Goal: Information Seeking & Learning: Check status

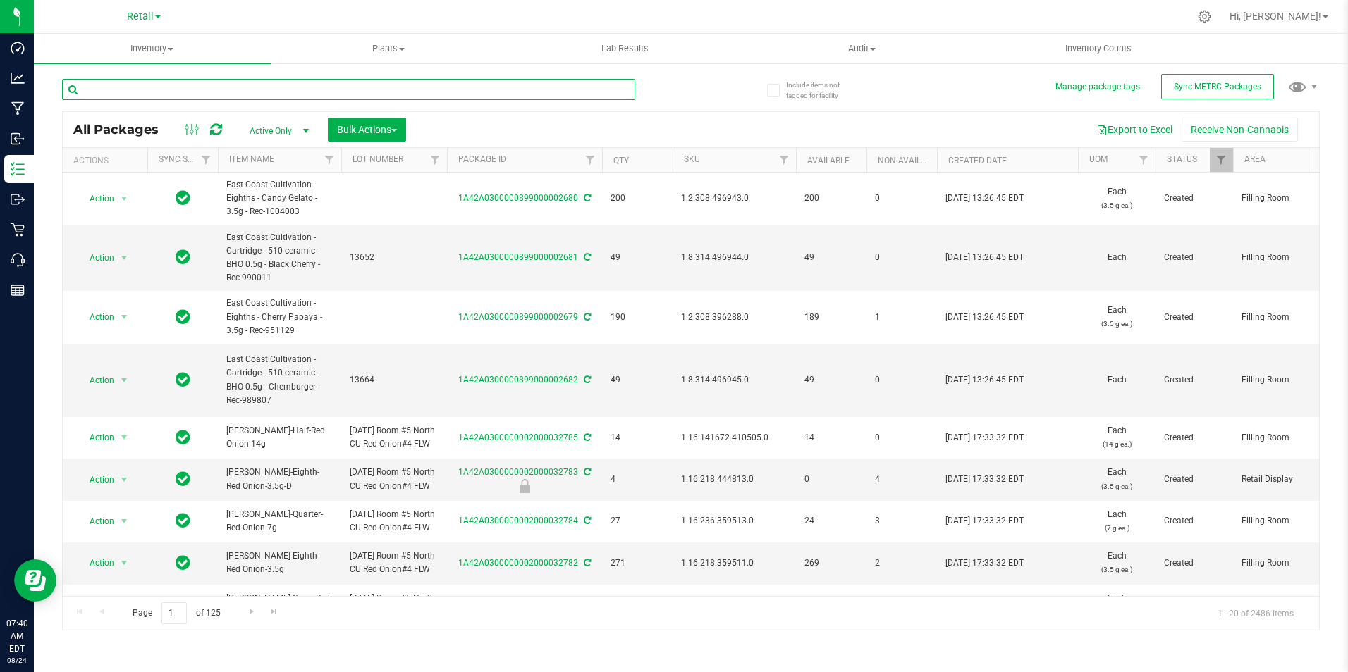
click at [171, 89] on input "text" at bounding box center [348, 89] width 573 height 21
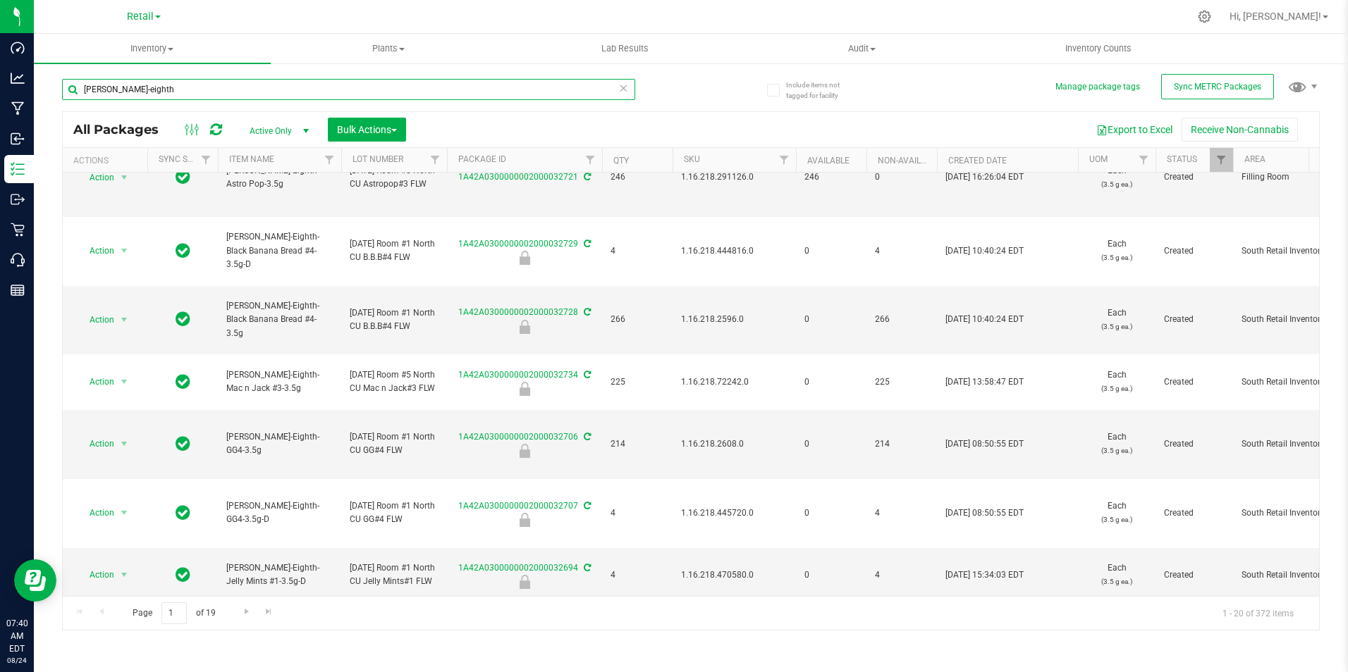
scroll to position [423, 0]
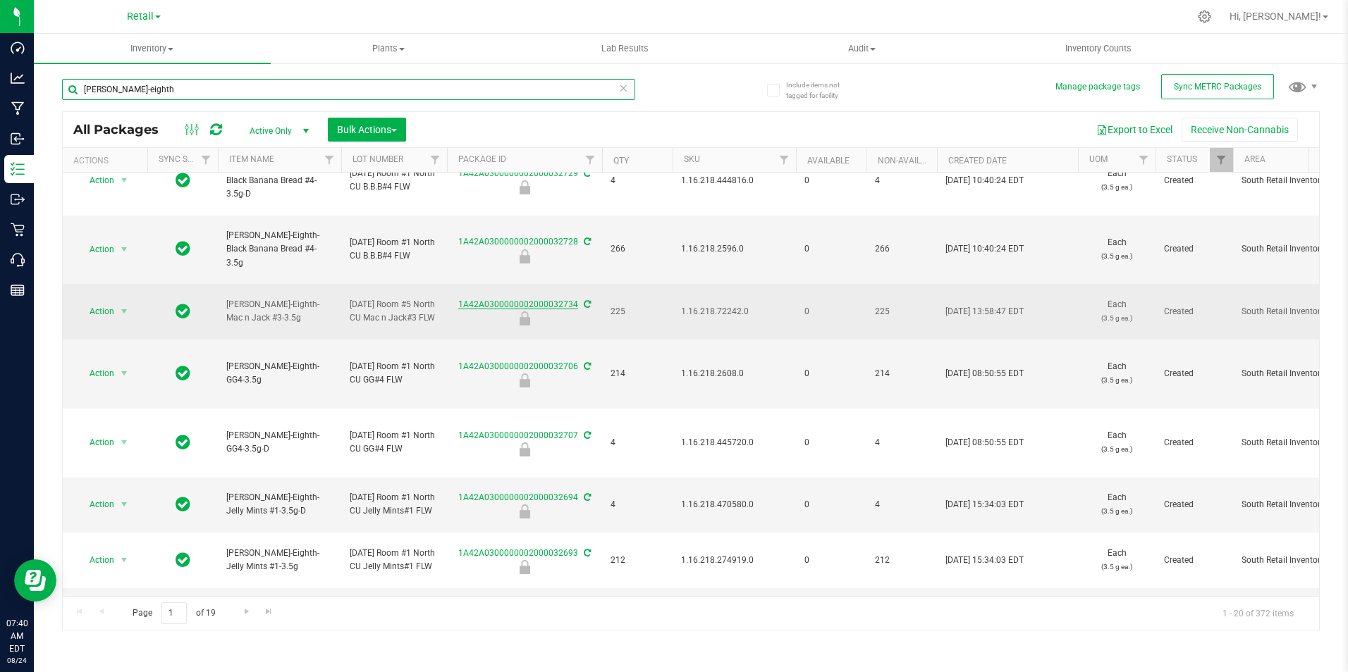
type input "[PERSON_NAME]-eighth"
click at [525, 309] on link "1A42A0300000002000032734" at bounding box center [518, 305] width 120 height 10
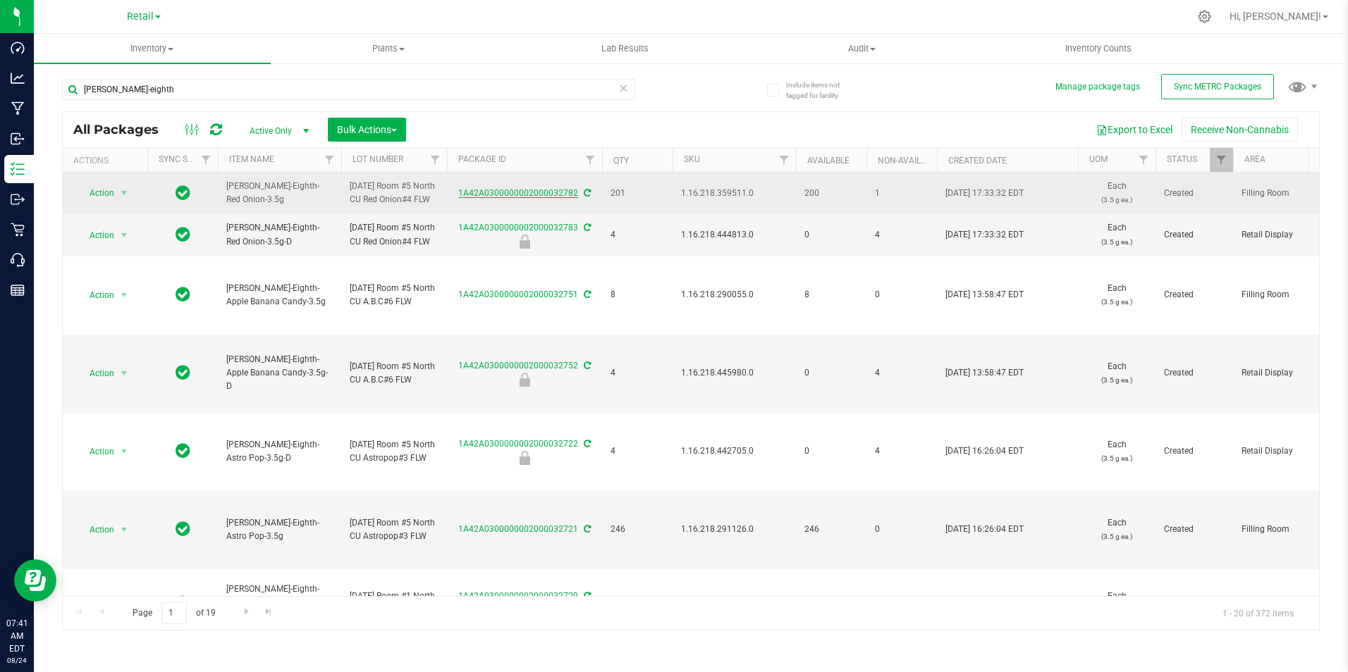
click at [525, 195] on link "1A42A0300000002000032782" at bounding box center [518, 193] width 120 height 10
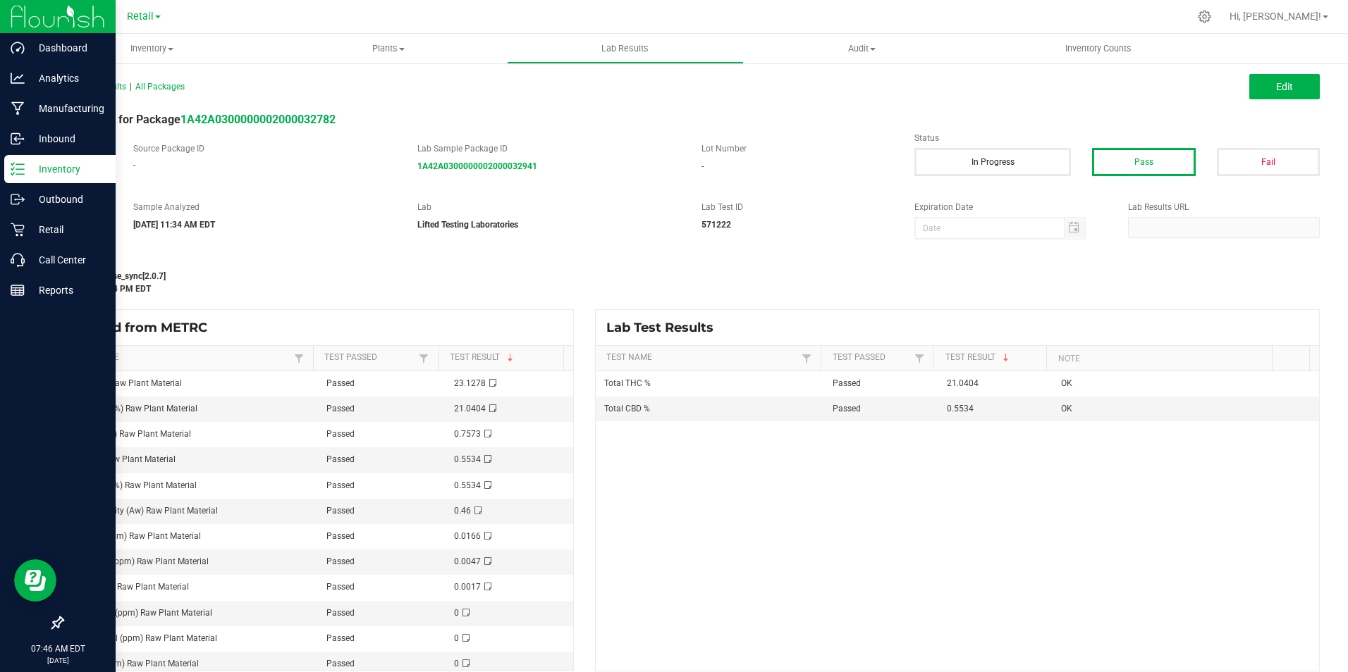
click at [32, 171] on p "Inventory" at bounding box center [67, 169] width 85 height 17
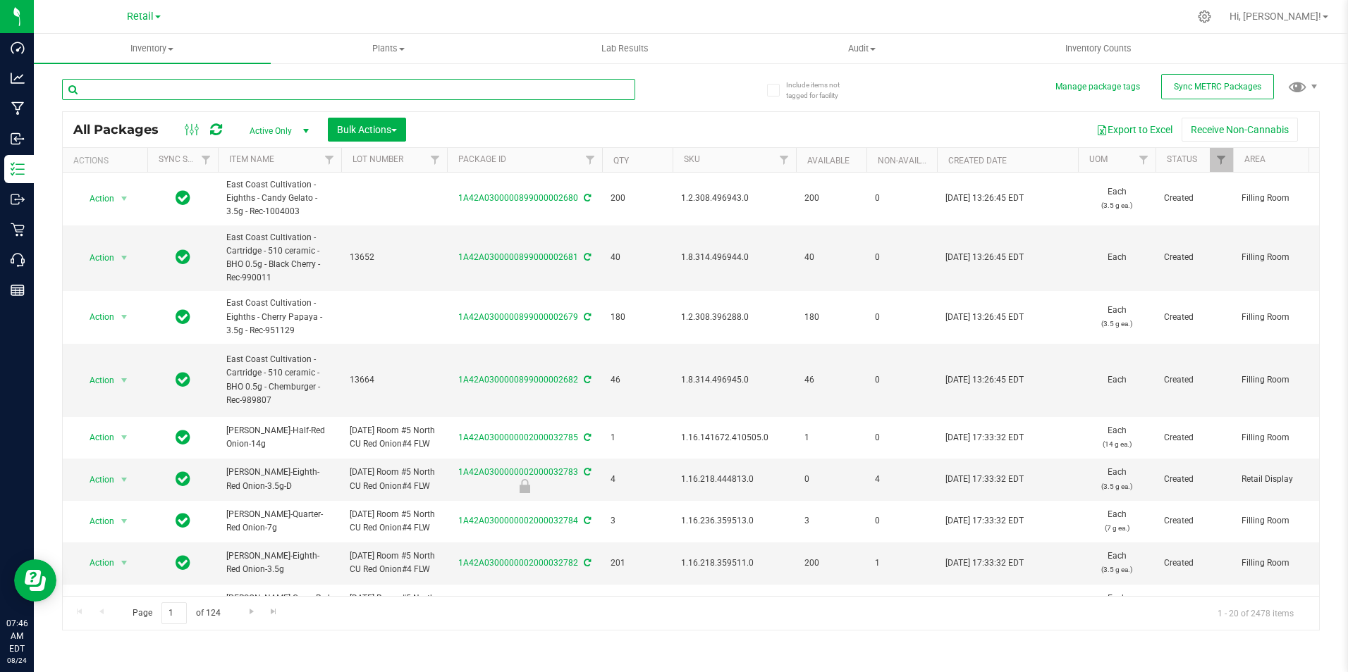
click at [213, 90] on input "text" at bounding box center [348, 89] width 573 height 21
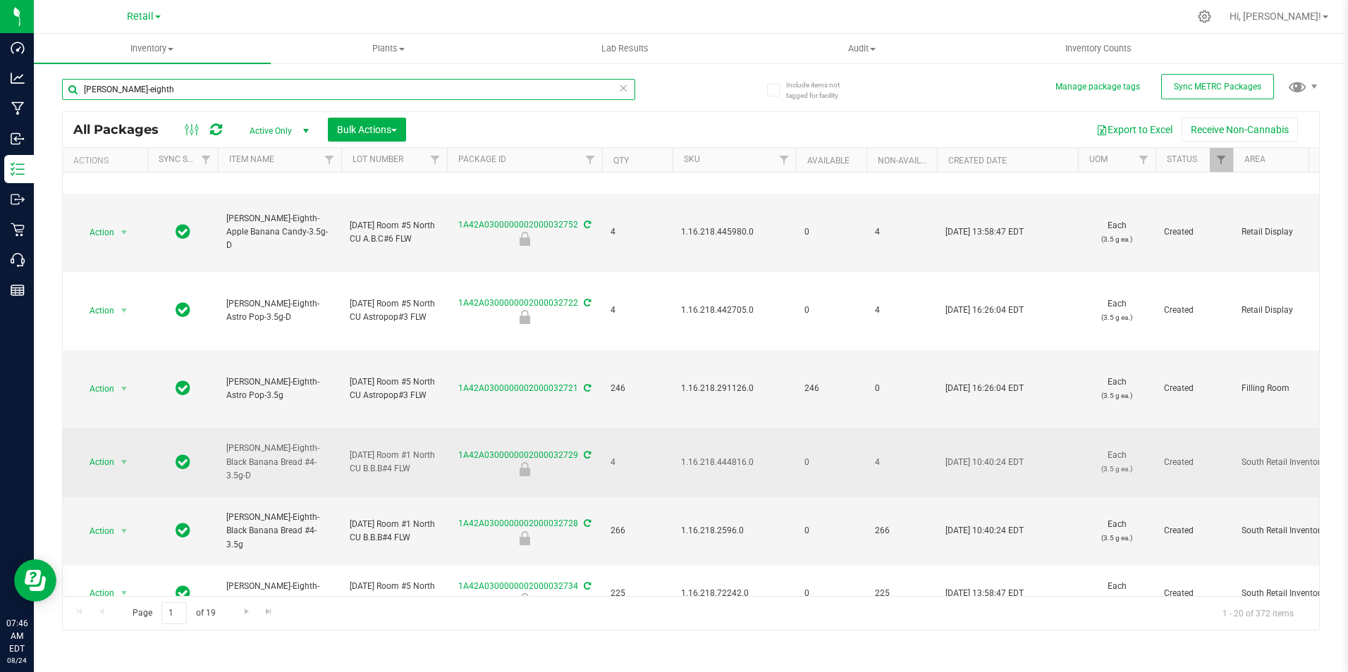
scroll to position [211, 0]
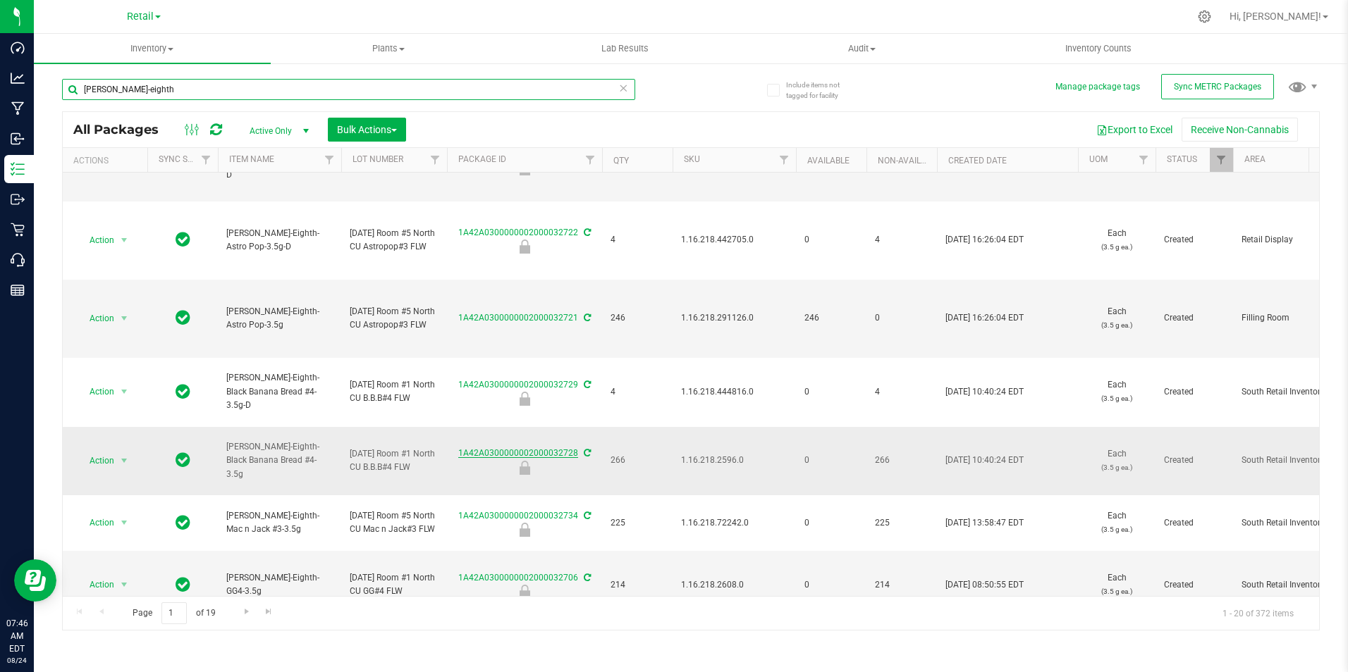
type input "[PERSON_NAME]-eighth"
click at [536, 458] on link "1A42A0300000002000032728" at bounding box center [518, 453] width 120 height 10
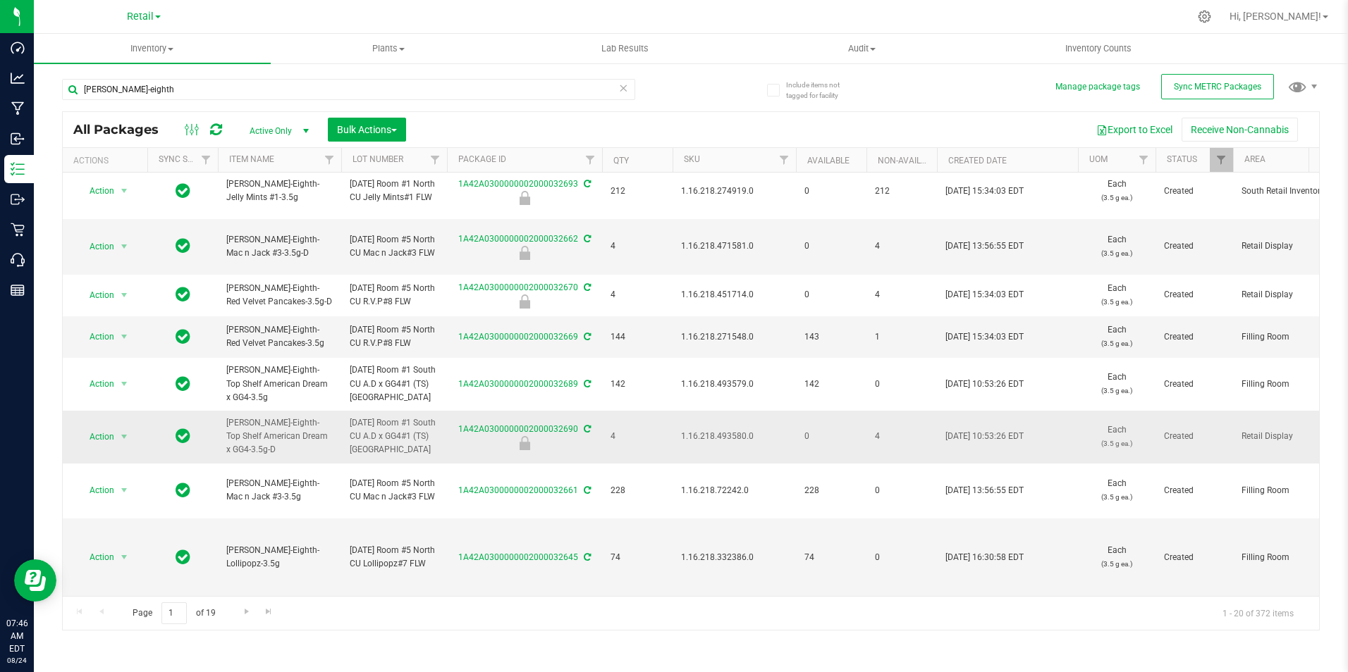
scroll to position [835, 0]
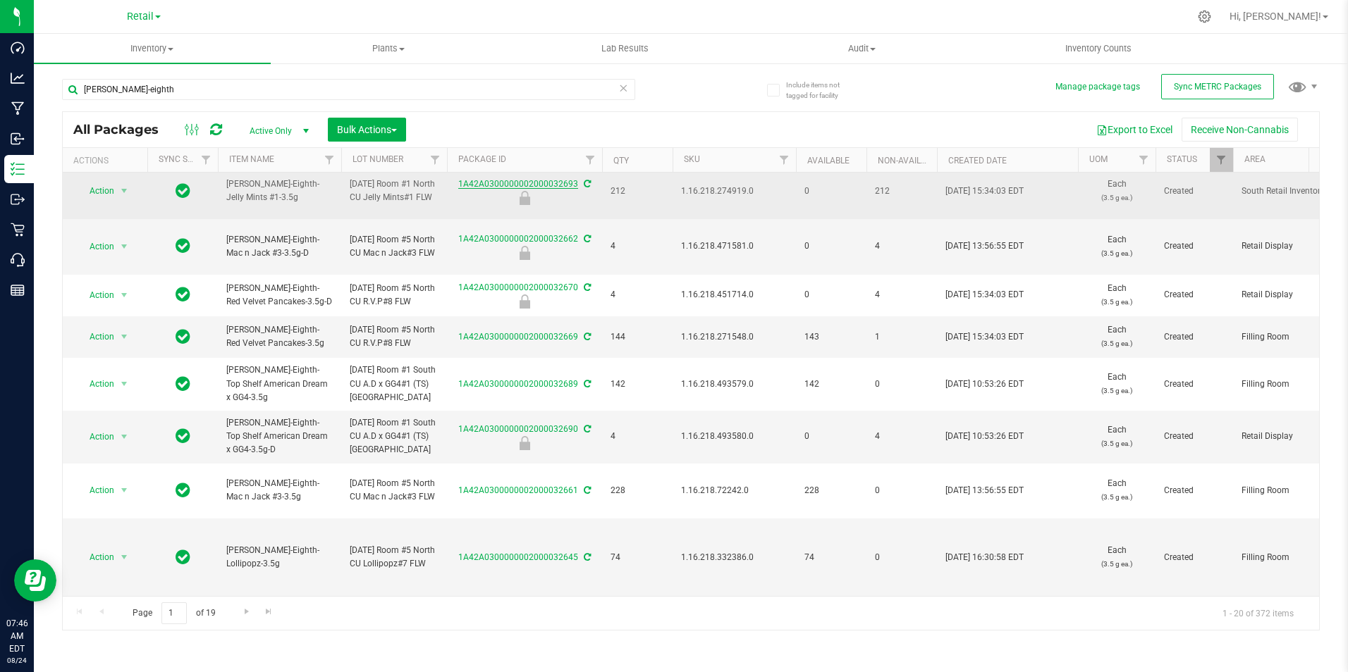
click at [527, 179] on link "1A42A0300000002000032693" at bounding box center [518, 184] width 120 height 10
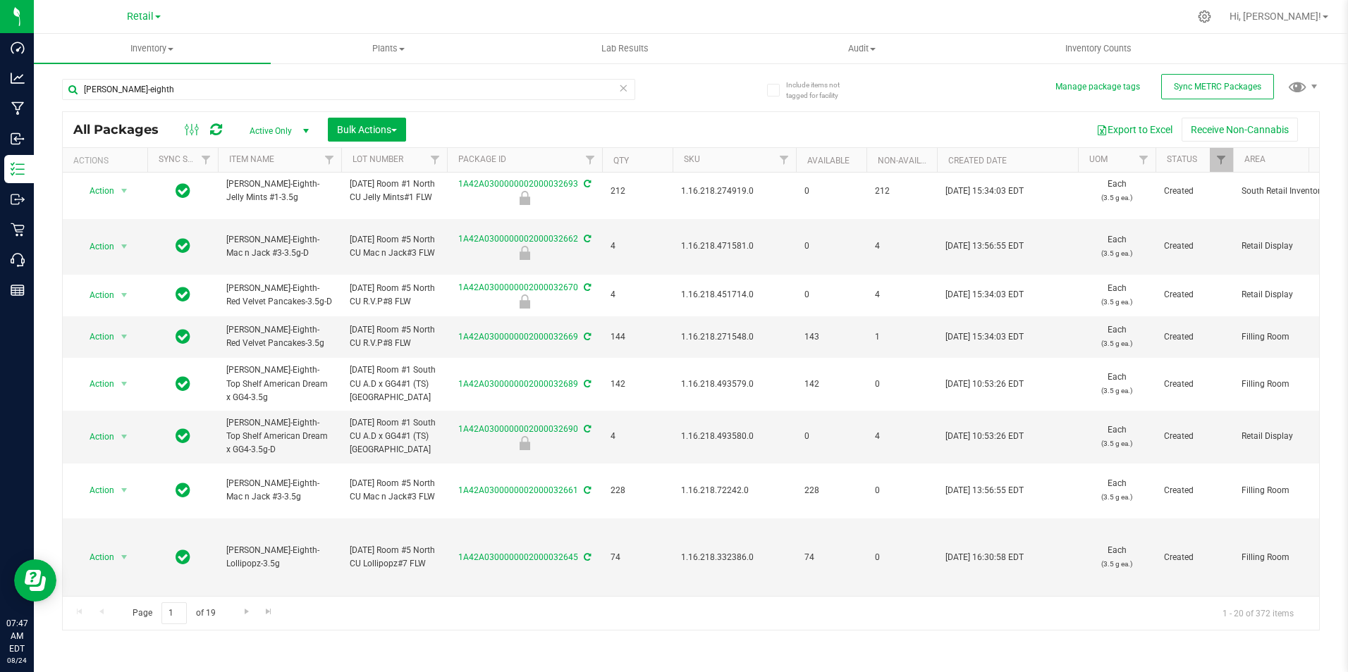
scroll to position [835, 0]
click at [248, 615] on span "Go to the next page" at bounding box center [246, 611] width 11 height 11
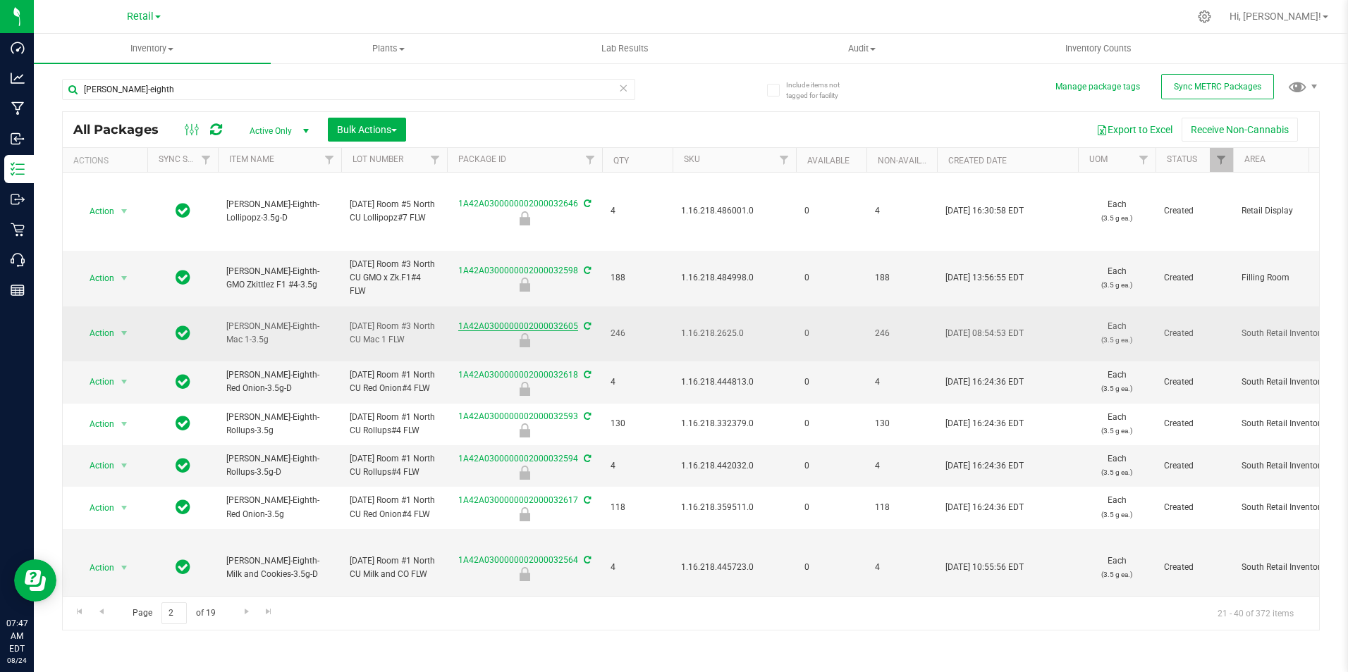
click at [491, 331] on link "1A42A0300000002000032605" at bounding box center [518, 326] width 120 height 10
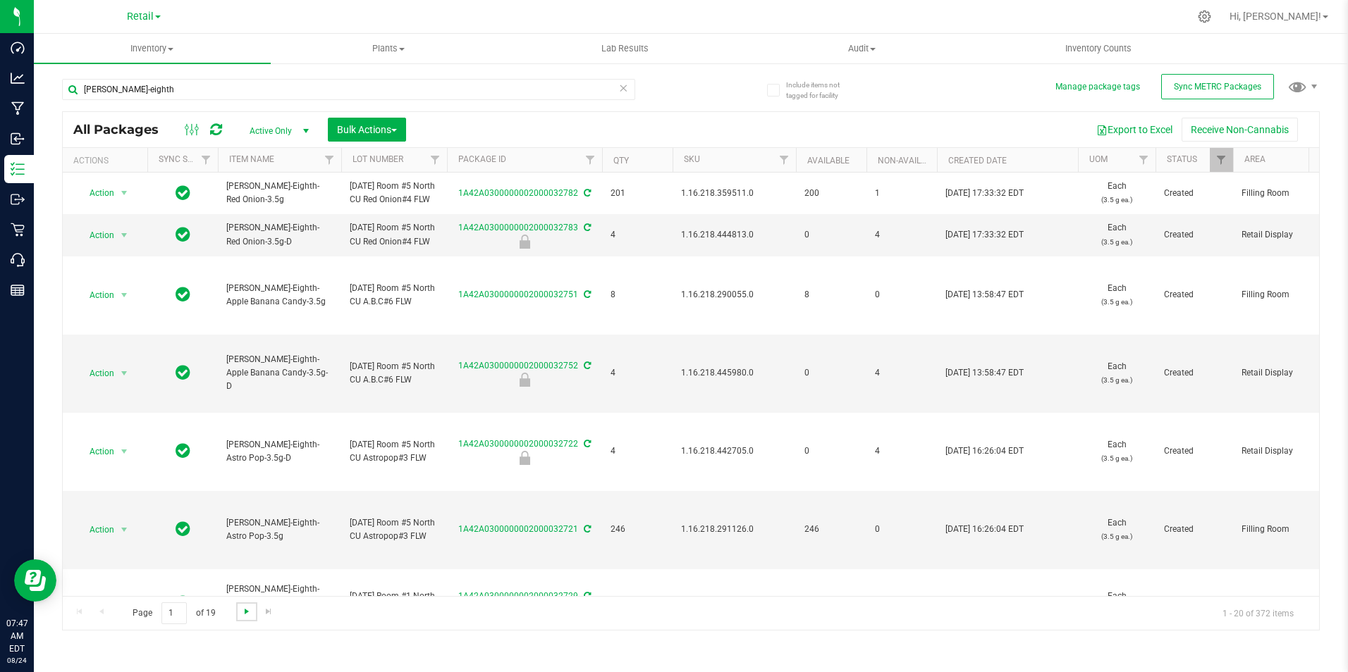
click at [241, 615] on span "Go to the next page" at bounding box center [246, 611] width 11 height 11
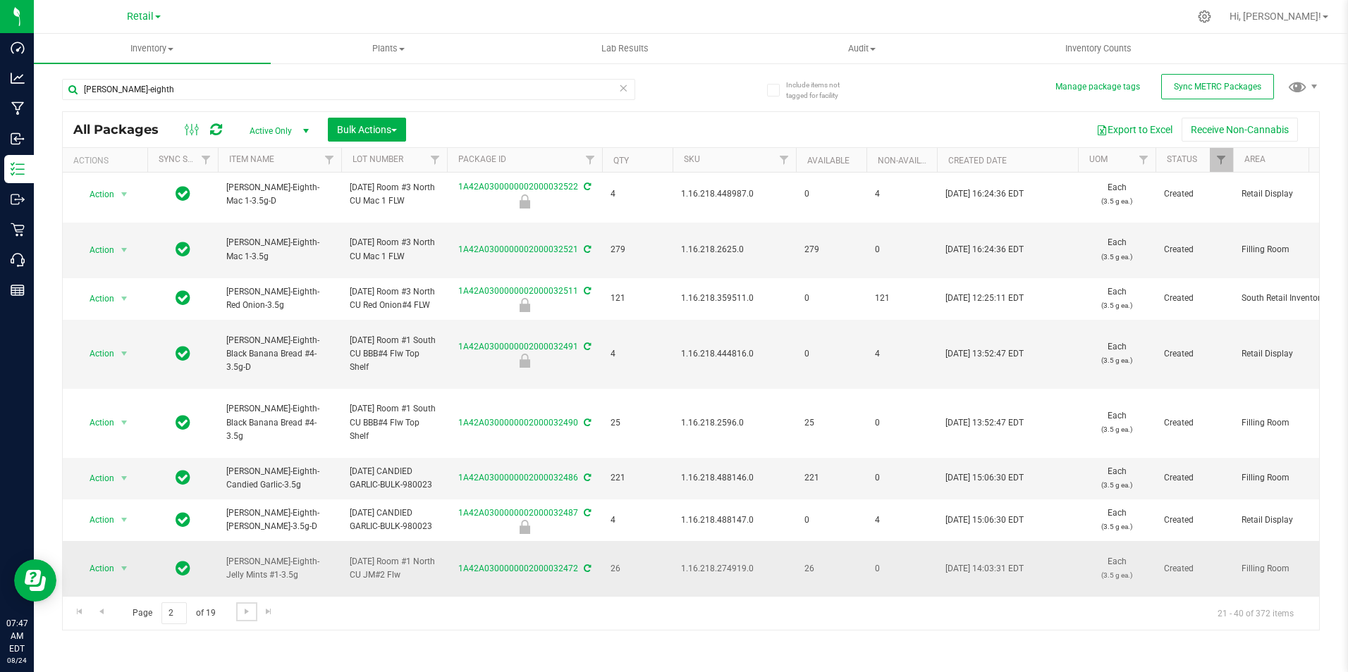
scroll to position [808, 0]
click at [242, 607] on span "Go to the next page" at bounding box center [246, 611] width 11 height 11
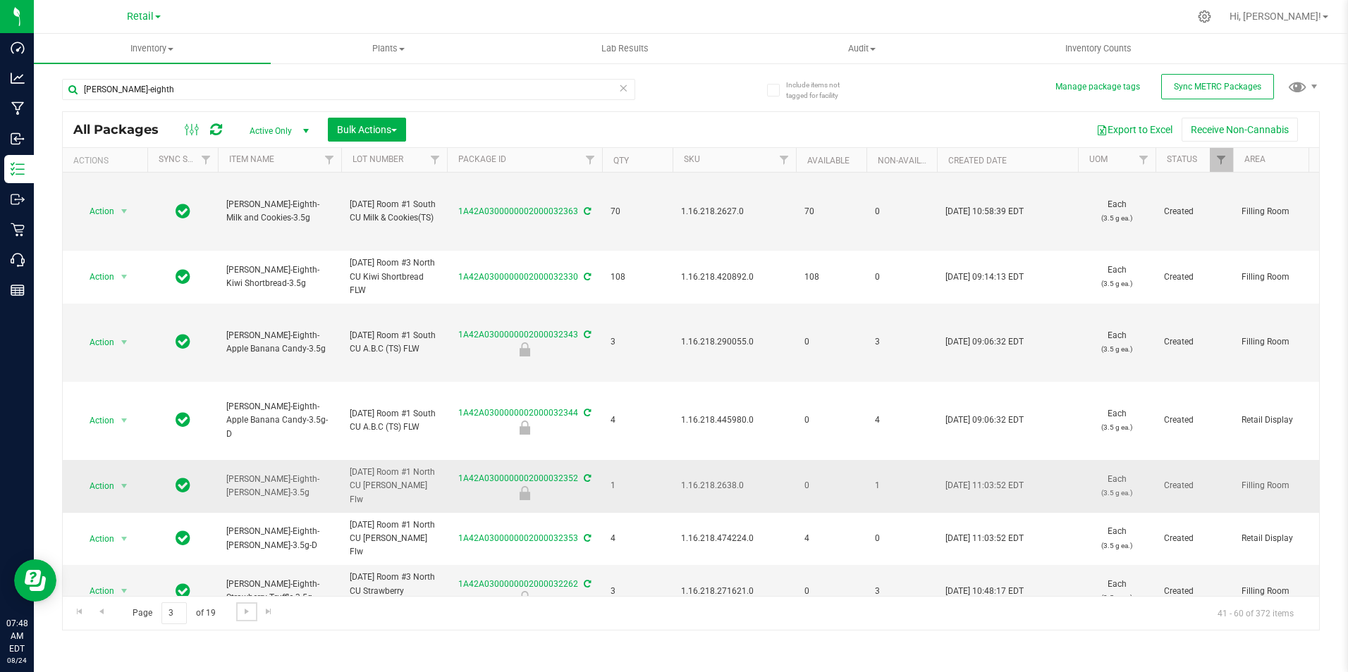
scroll to position [421, 0]
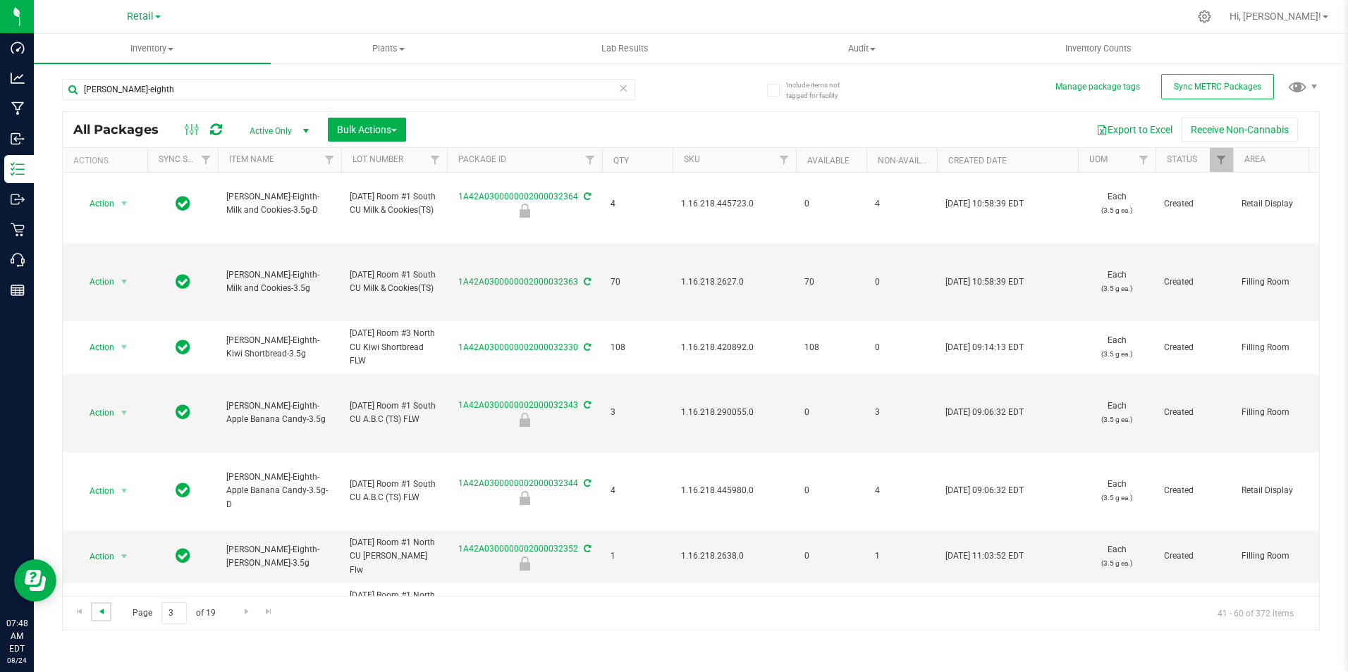
click at [102, 610] on span "Go to the previous page" at bounding box center [101, 611] width 11 height 11
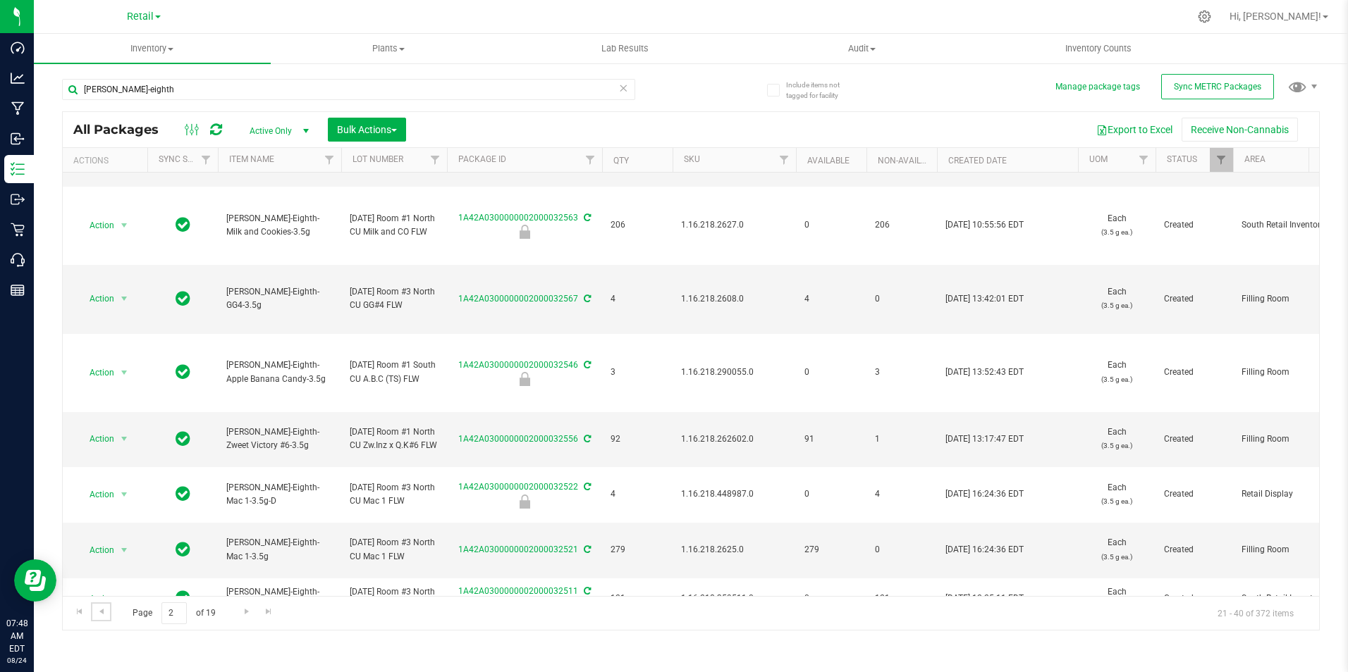
click at [102, 610] on span "Go to the previous page" at bounding box center [101, 611] width 11 height 11
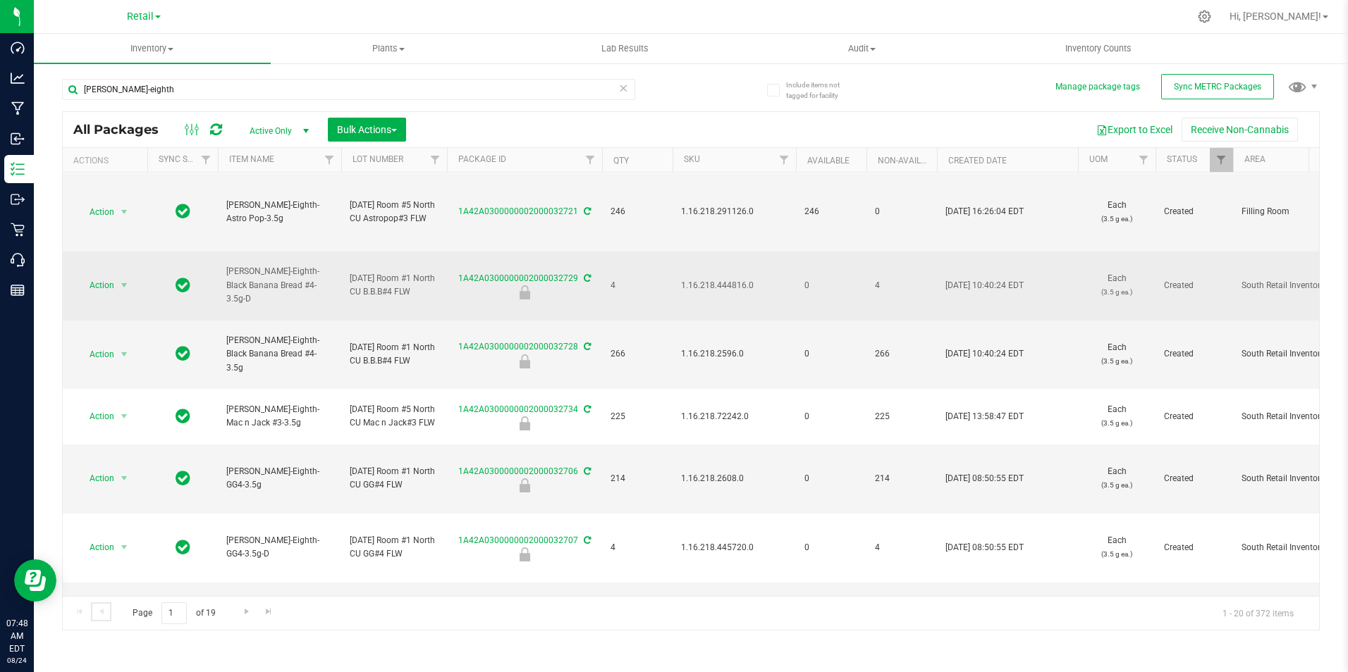
scroll to position [352, 0]
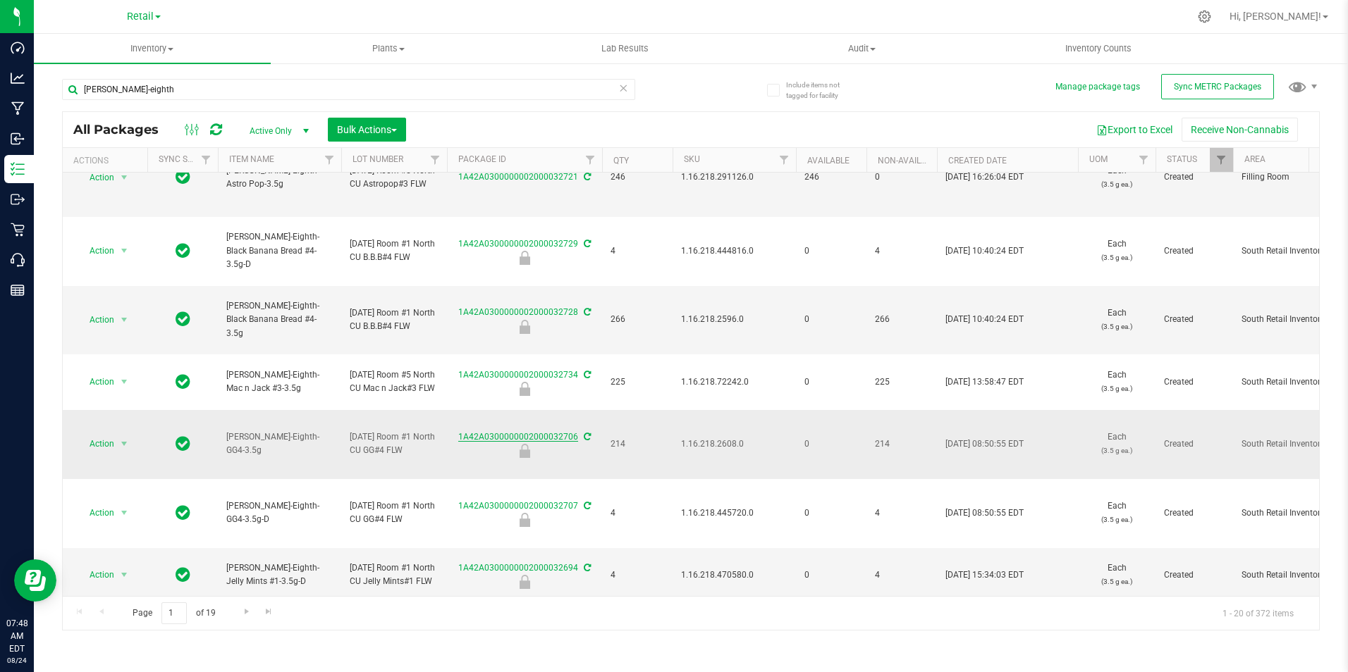
click at [505, 442] on link "1A42A0300000002000032706" at bounding box center [518, 437] width 120 height 10
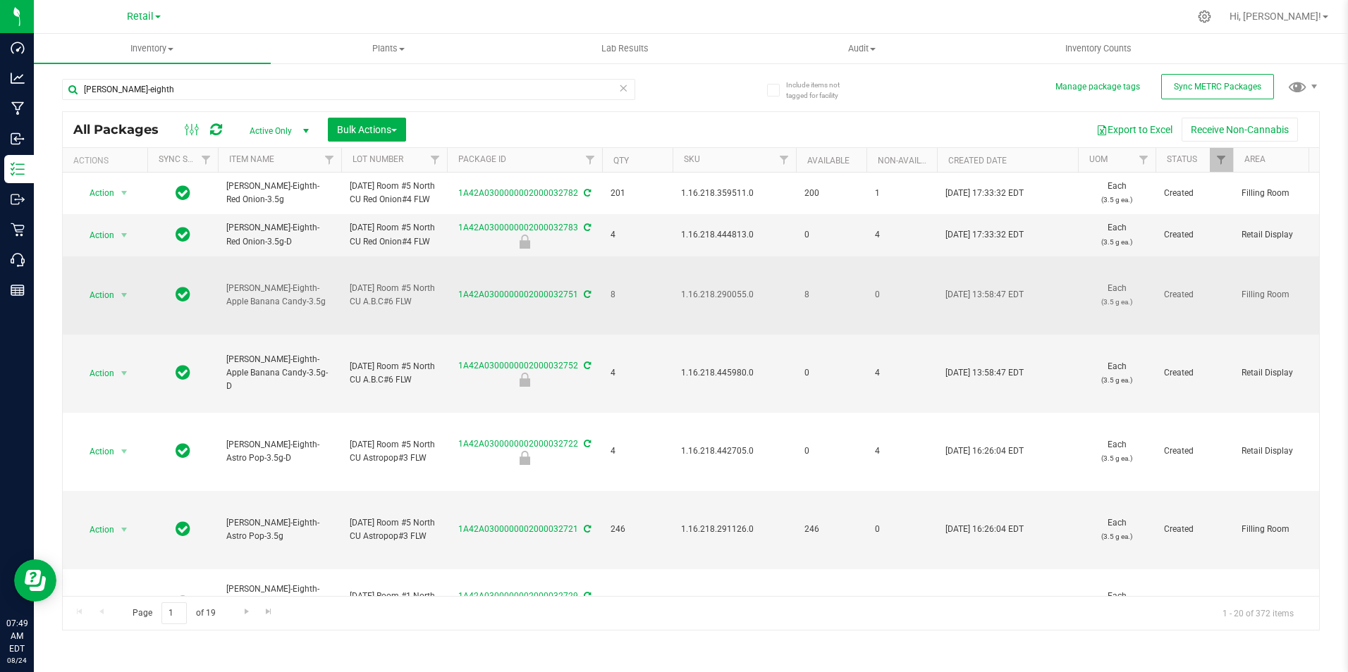
click at [147, 283] on td at bounding box center [182, 296] width 70 height 78
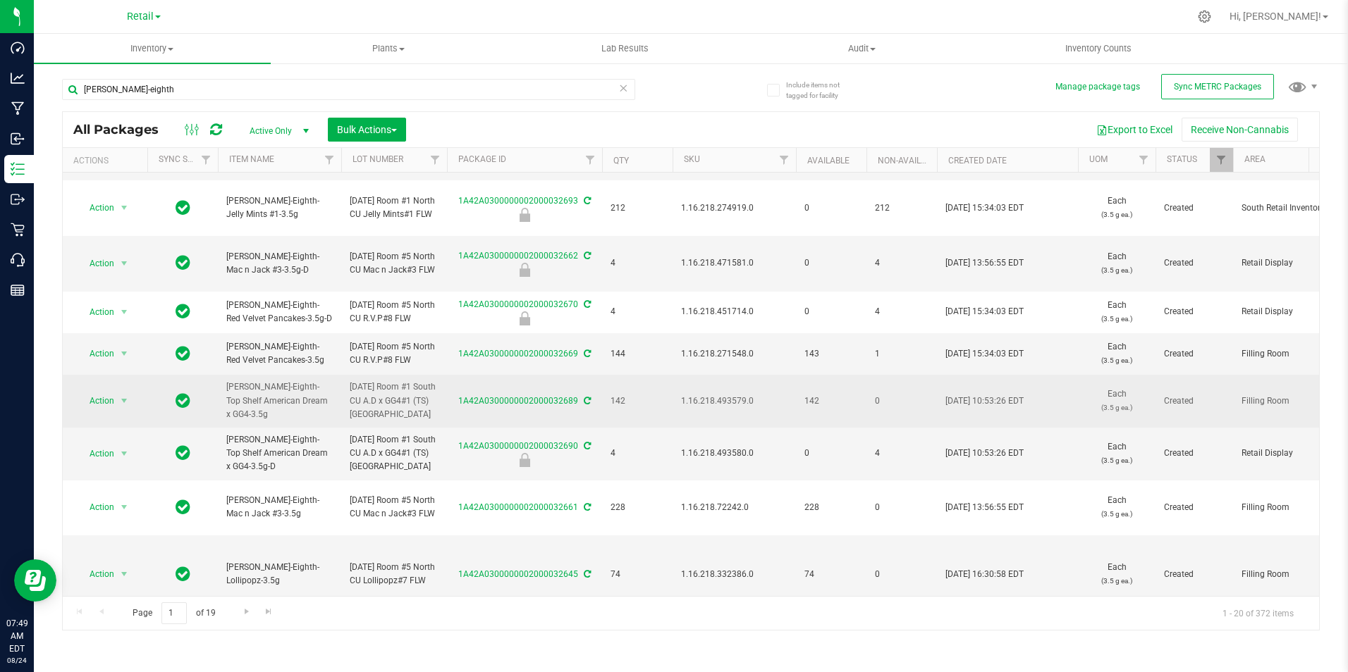
scroll to position [835, 0]
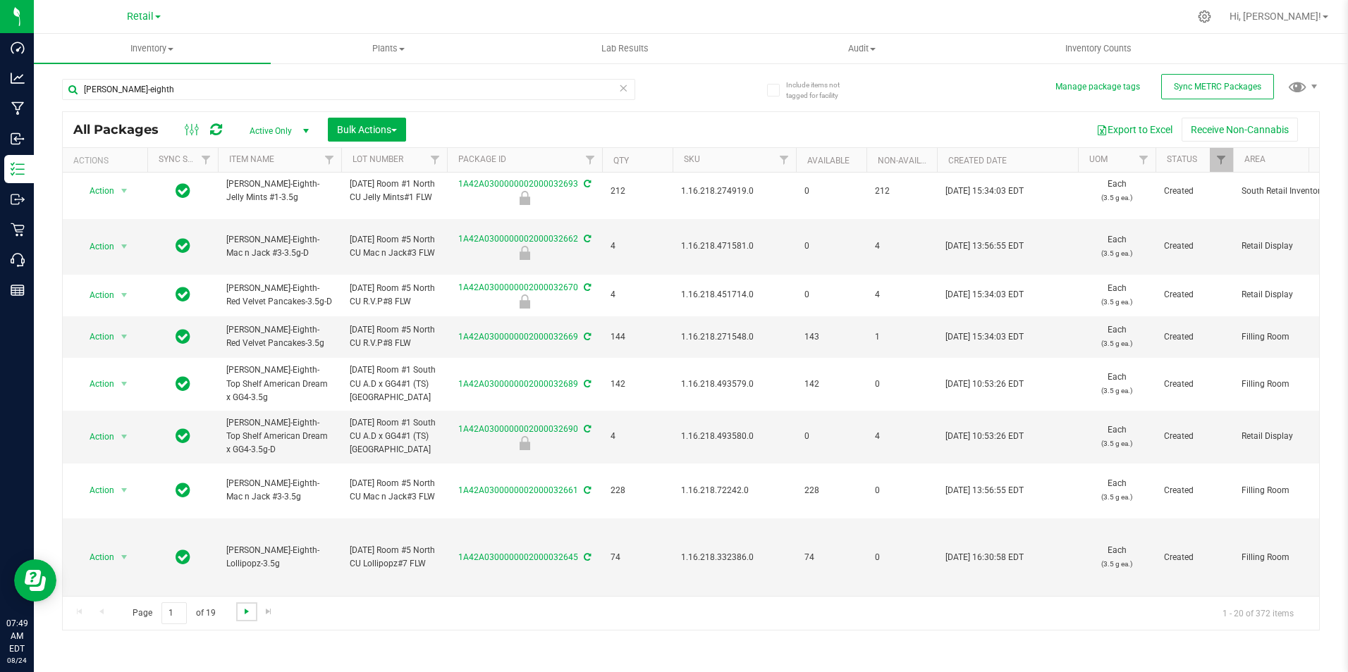
click at [245, 610] on span "Go to the next page" at bounding box center [246, 611] width 11 height 11
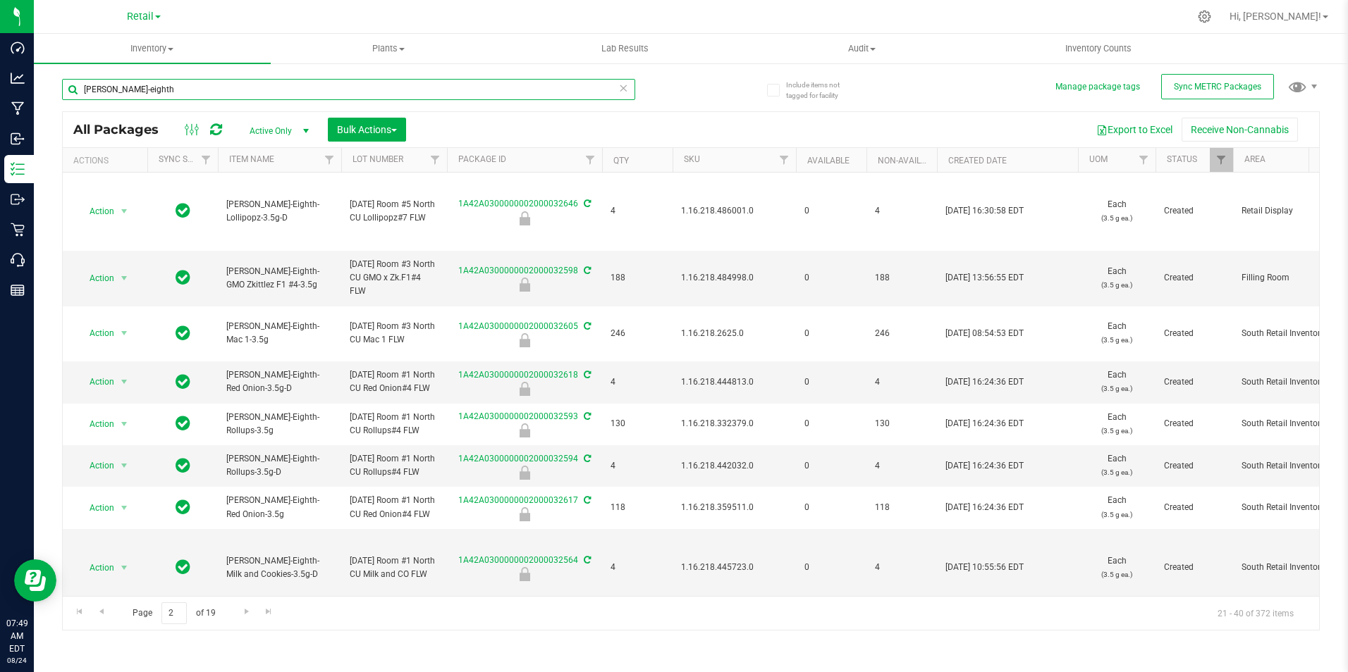
drag, startPoint x: 166, startPoint y: 85, endPoint x: -269, endPoint y: 57, distance: 435.1
click at [0, 57] on html "Dashboard Analytics Manufacturing Inbound Inventory Outbound Retail Call Center…" at bounding box center [674, 336] width 1348 height 672
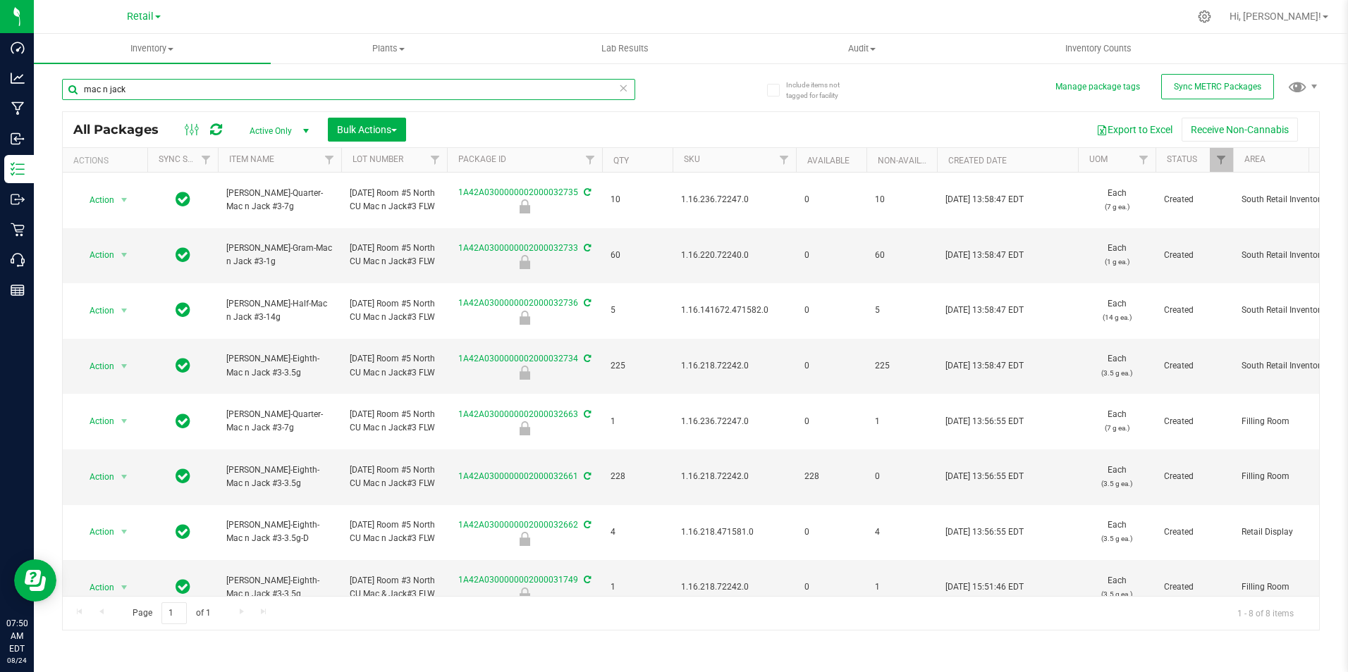
type input "mac n jack"
click at [249, 21] on div "Retail" at bounding box center [146, 16] width 211 height 27
drag, startPoint x: 147, startPoint y: 92, endPoint x: 42, endPoint y: 85, distance: 104.6
click at [42, 85] on div "Include items not tagged for facility Manage package tags Sync METRC Packages m…" at bounding box center [691, 277] width 1314 height 430
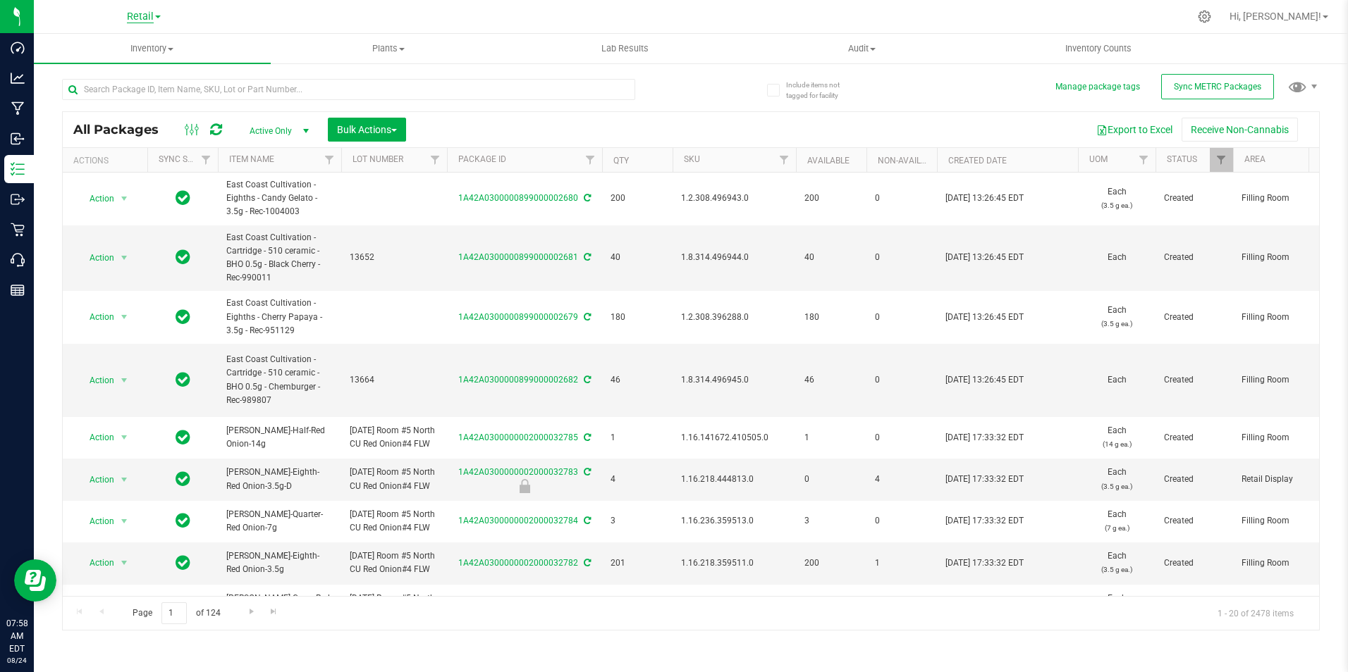
click at [149, 20] on span "Retail" at bounding box center [140, 17] width 27 height 13
click at [132, 50] on link "Cultivation" at bounding box center [144, 49] width 206 height 19
click at [137, 90] on input "text" at bounding box center [348, 89] width 573 height 21
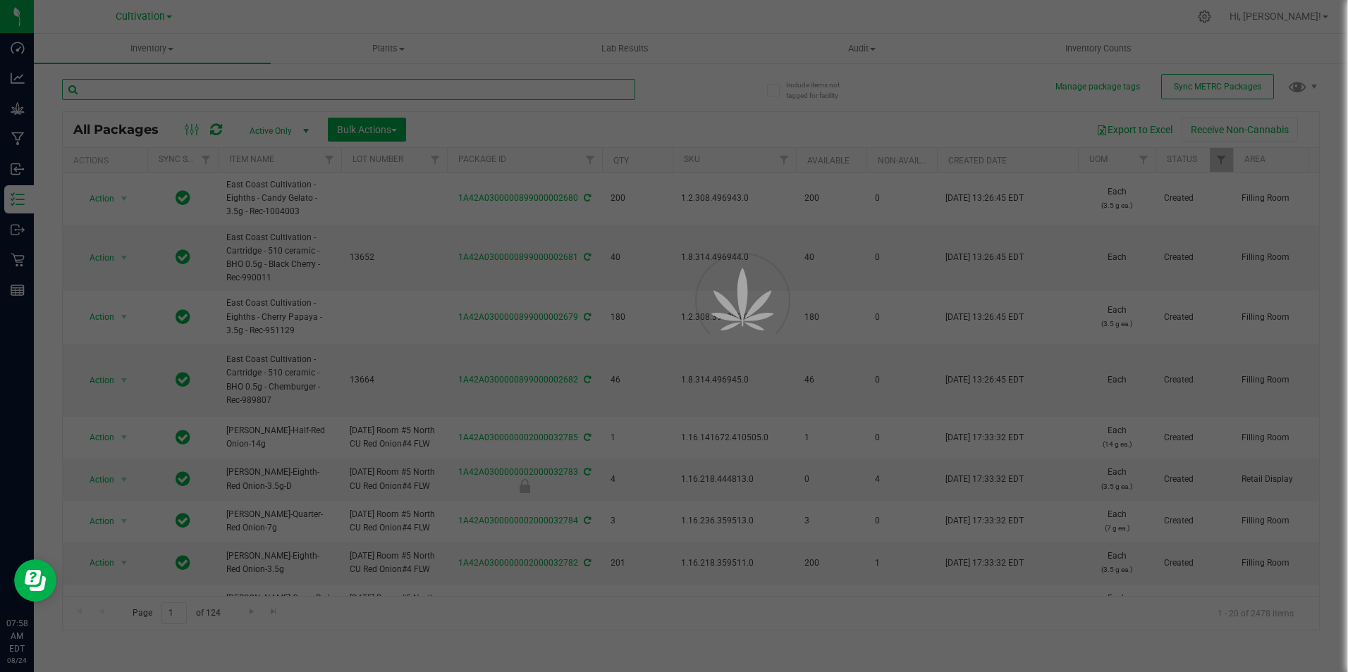
type input "s"
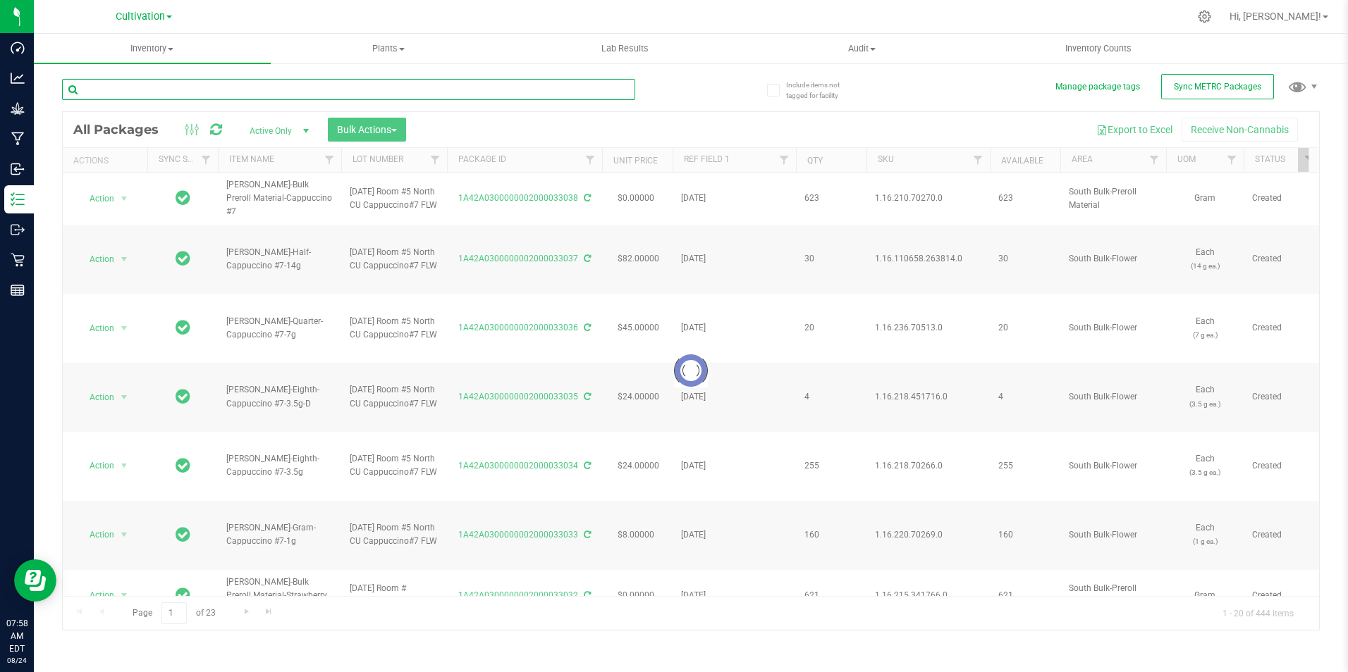
click at [142, 90] on input "text" at bounding box center [348, 89] width 573 height 21
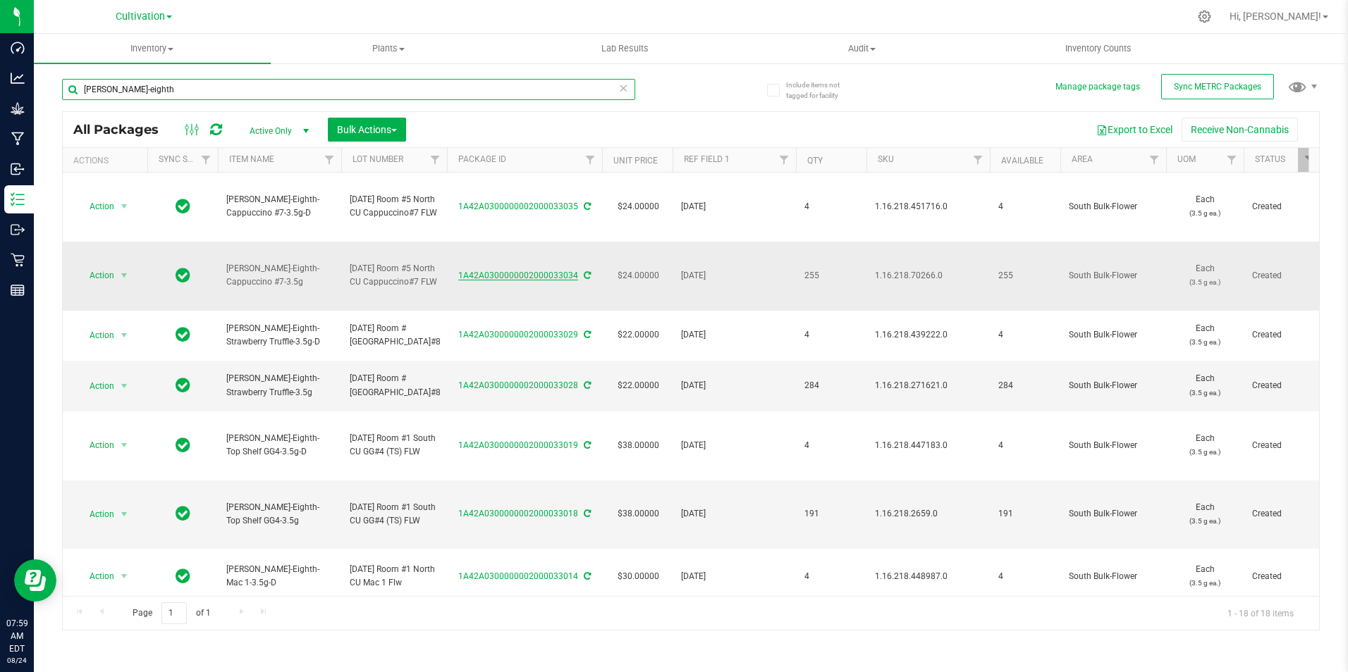
type input "[PERSON_NAME]-eighth"
click at [505, 273] on link "1A42A0300000002000033034" at bounding box center [518, 276] width 120 height 10
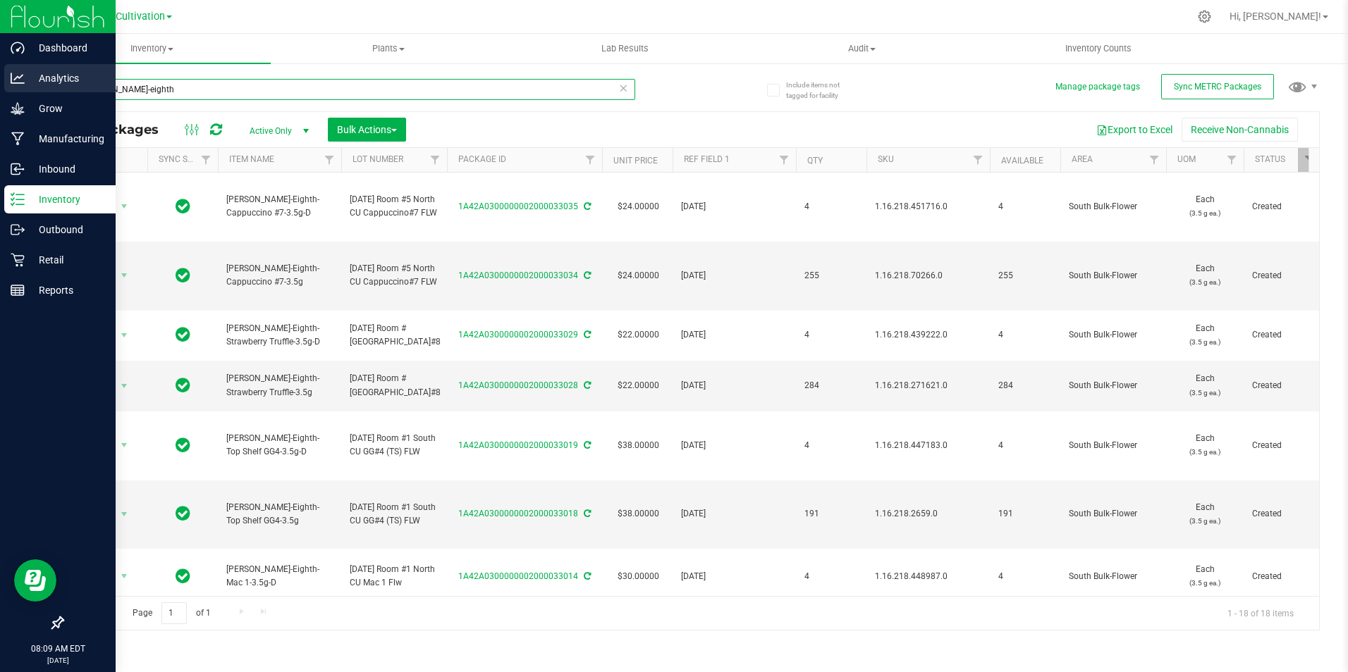
drag, startPoint x: 70, startPoint y: 99, endPoint x: 86, endPoint y: 67, distance: 35.3
click at [16, 94] on div "Dashboard Analytics Grow Manufacturing Inbound Inventory Outbound Retail Report…" at bounding box center [674, 336] width 1348 height 672
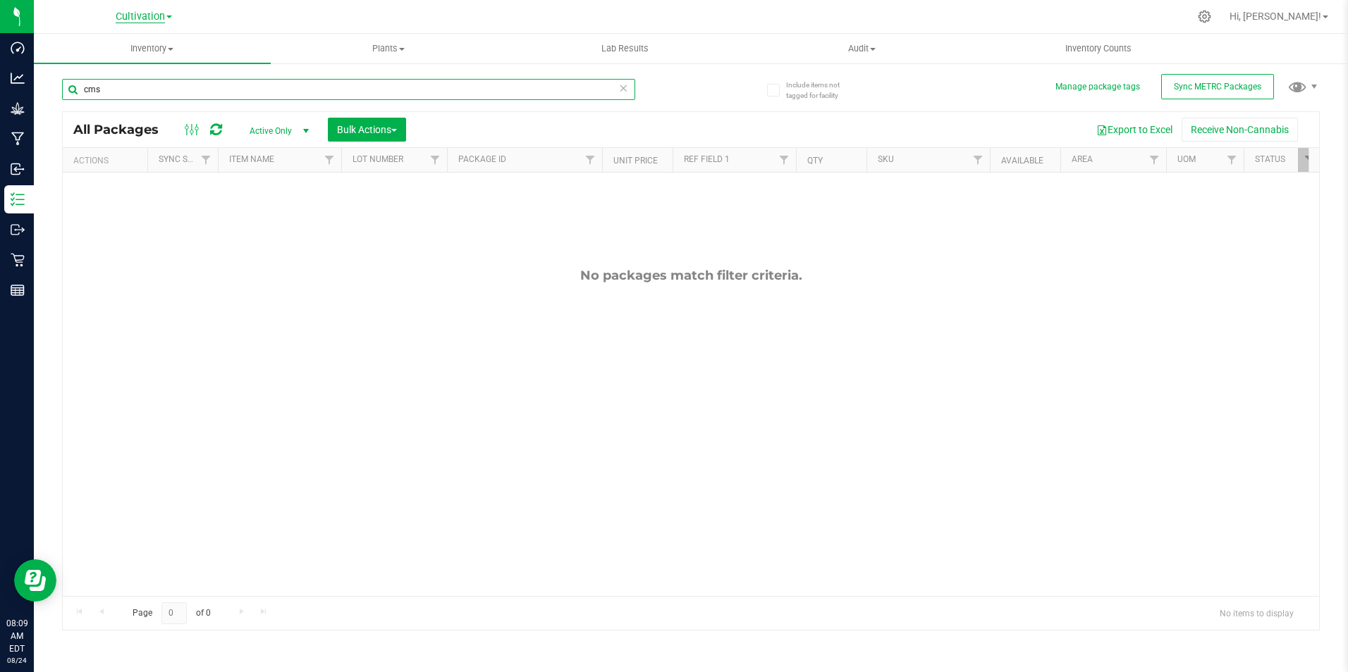
type input "cms"
click at [161, 17] on span "Cultivation" at bounding box center [140, 17] width 49 height 13
click at [139, 85] on link "Retail" at bounding box center [144, 87] width 206 height 19
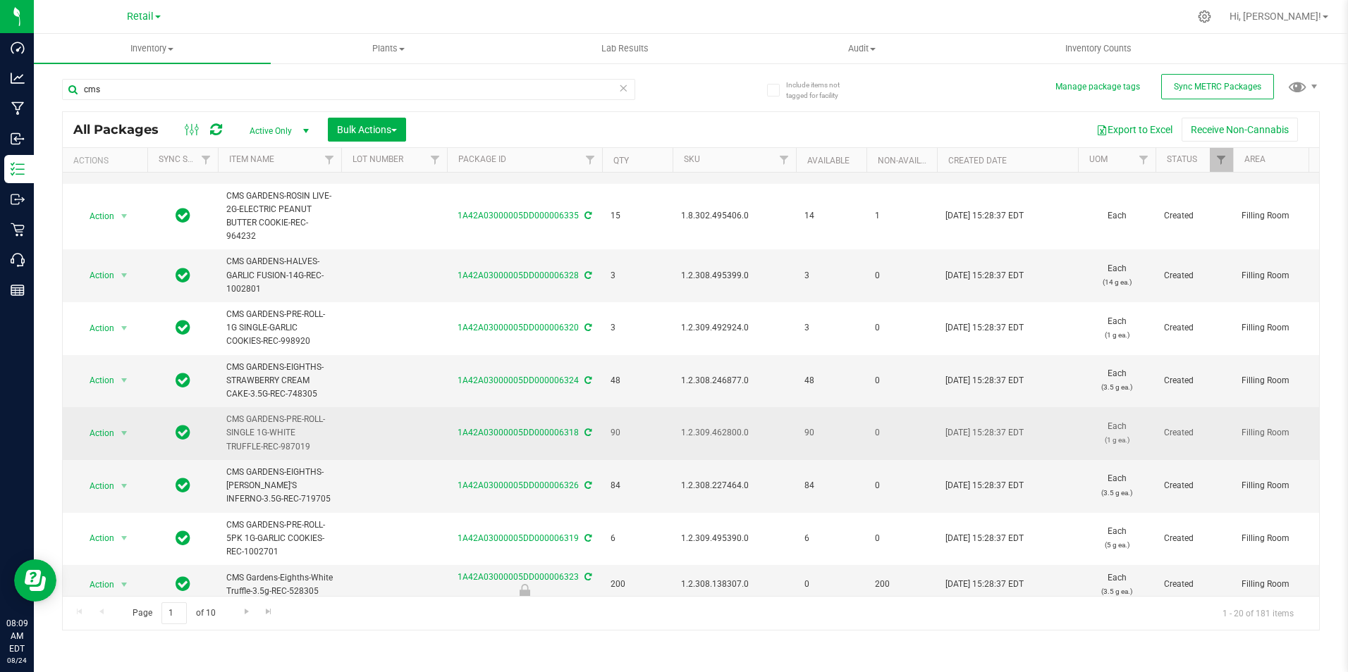
scroll to position [282, 0]
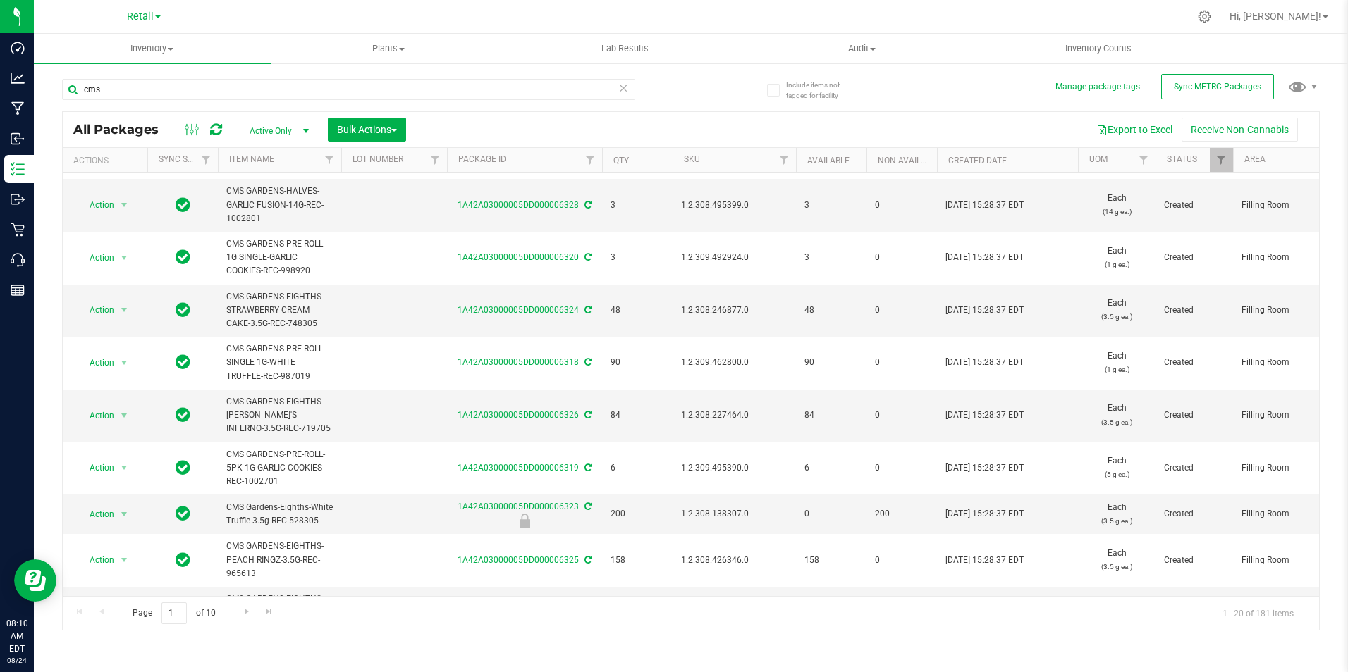
click at [737, 126] on div "Export to Excel Receive Non-Cannabis" at bounding box center [863, 130] width 892 height 24
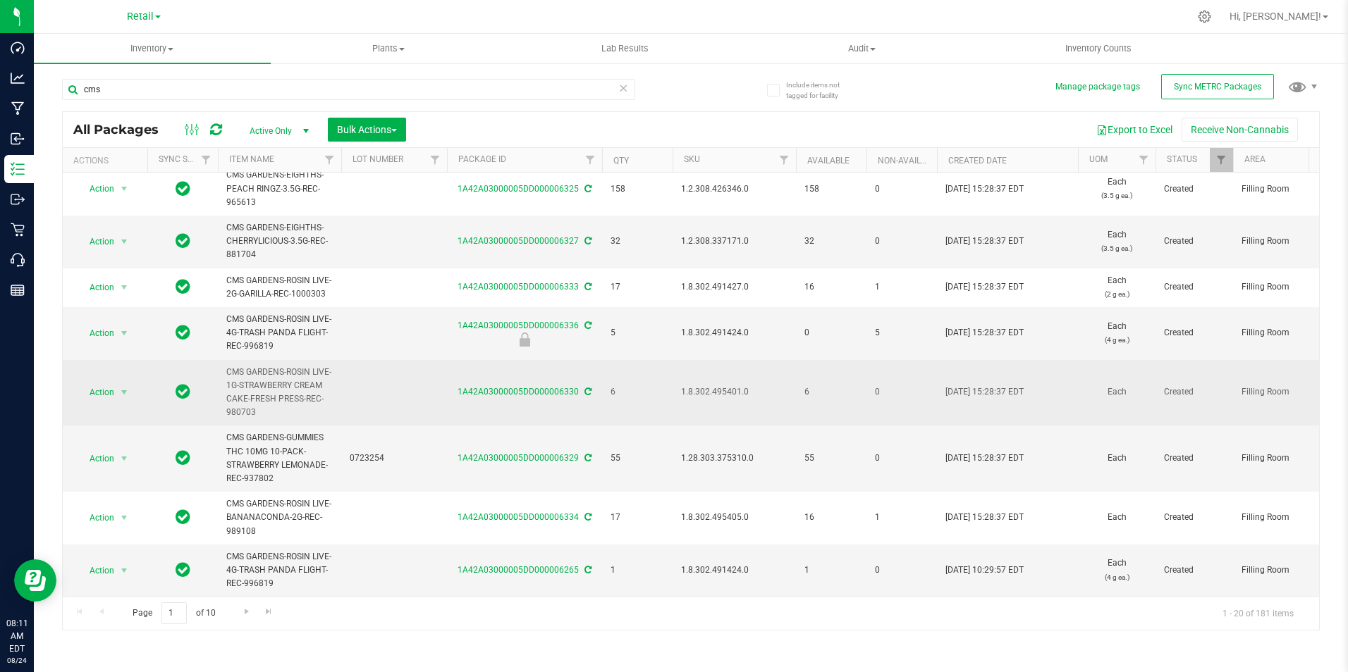
scroll to position [664, 0]
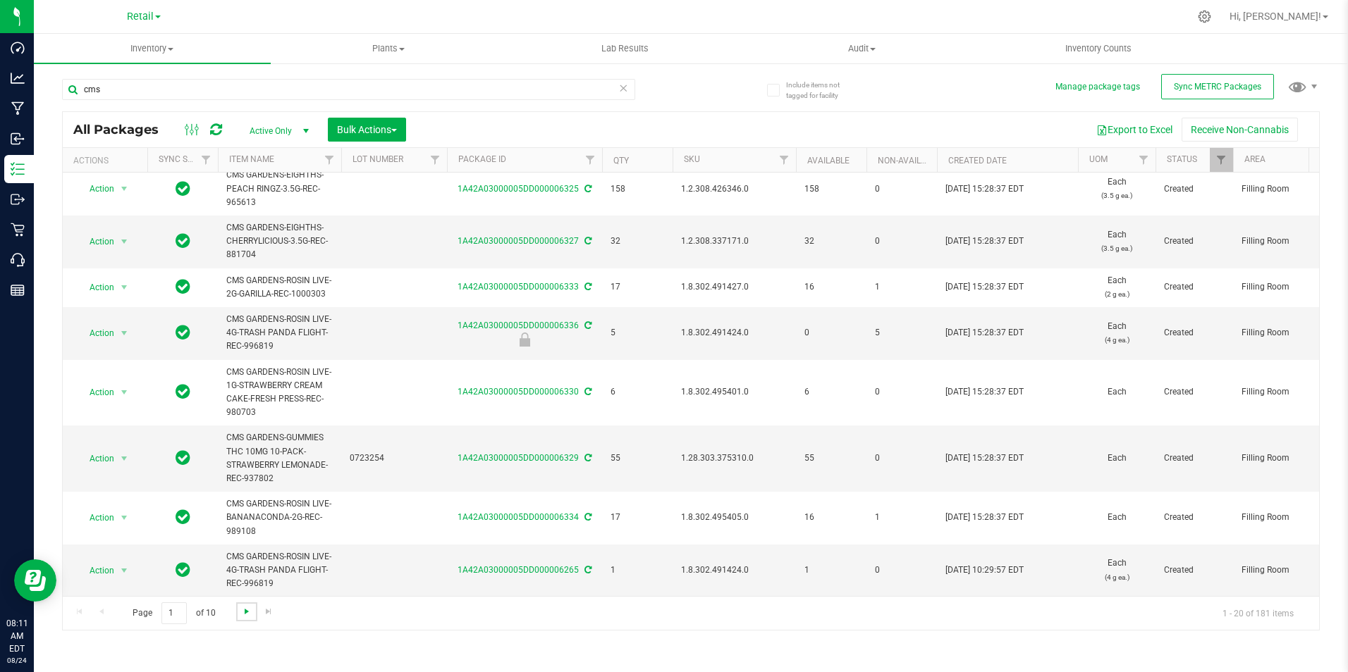
click at [250, 614] on span "Go to the next page" at bounding box center [246, 611] width 11 height 11
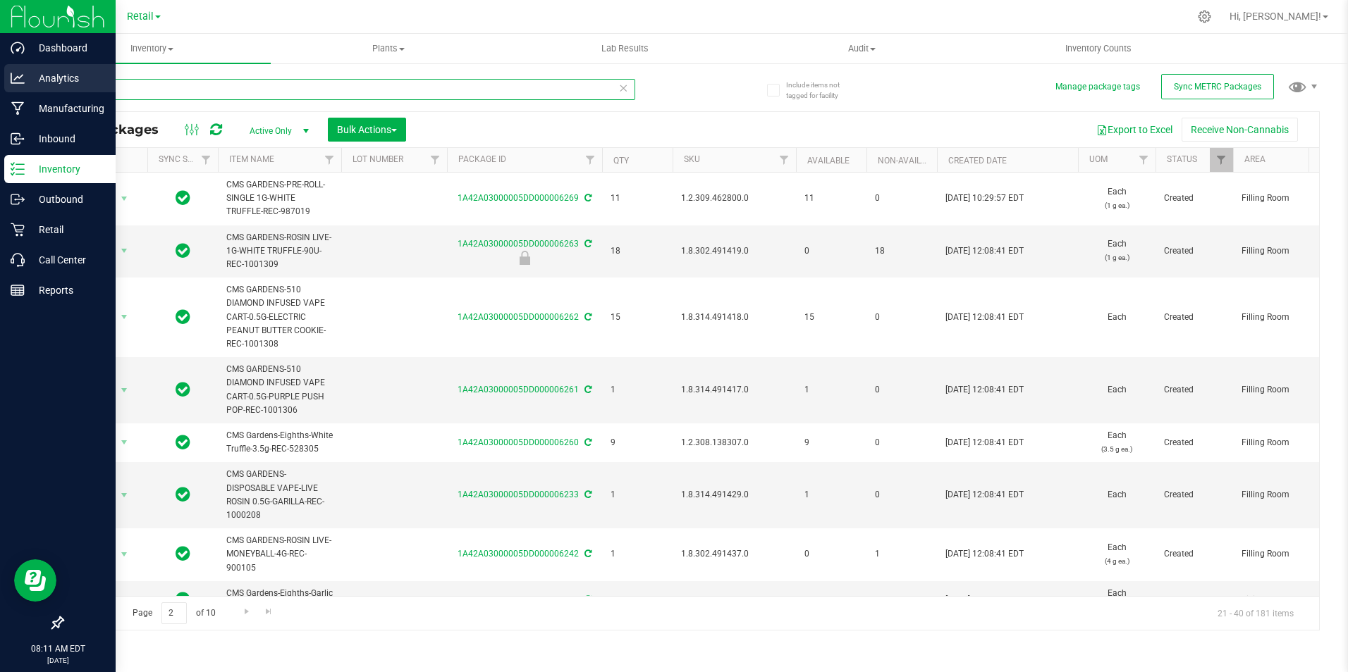
drag, startPoint x: 137, startPoint y: 92, endPoint x: 9, endPoint y: 75, distance: 128.7
click at [9, 75] on div "Dashboard Analytics Manufacturing Inbound Inventory Outbound Retail Call Center…" at bounding box center [674, 336] width 1348 height 672
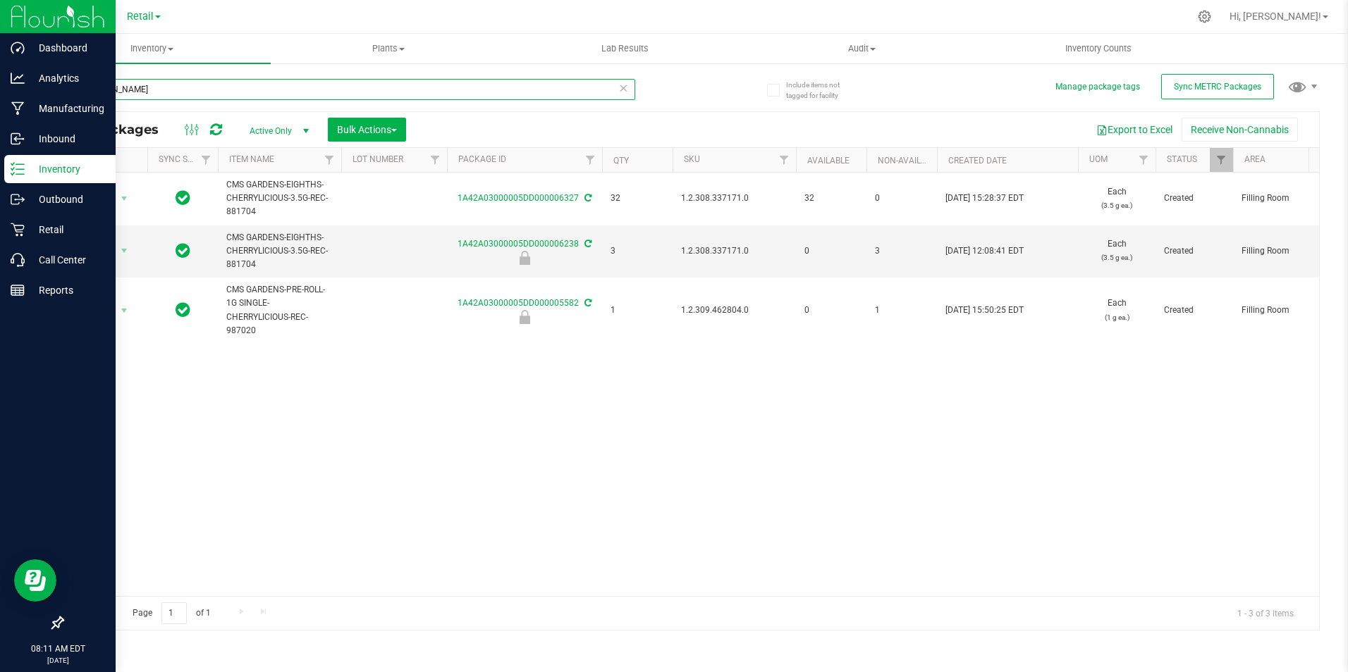
type input "[PERSON_NAME]"
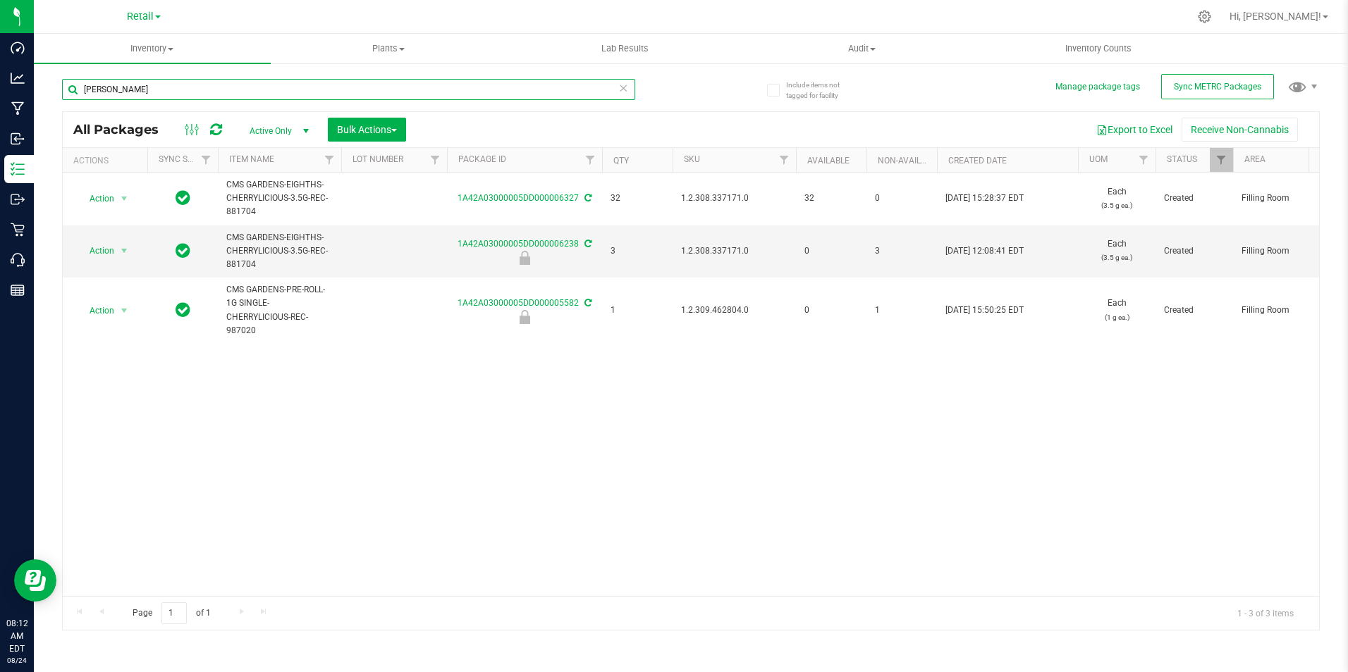
drag, startPoint x: 120, startPoint y: 85, endPoint x: 47, endPoint y: 90, distance: 73.4
click at [59, 90] on div "Include items not tagged for facility Manage package tags Sync METRC Packages […" at bounding box center [691, 277] width 1314 height 430
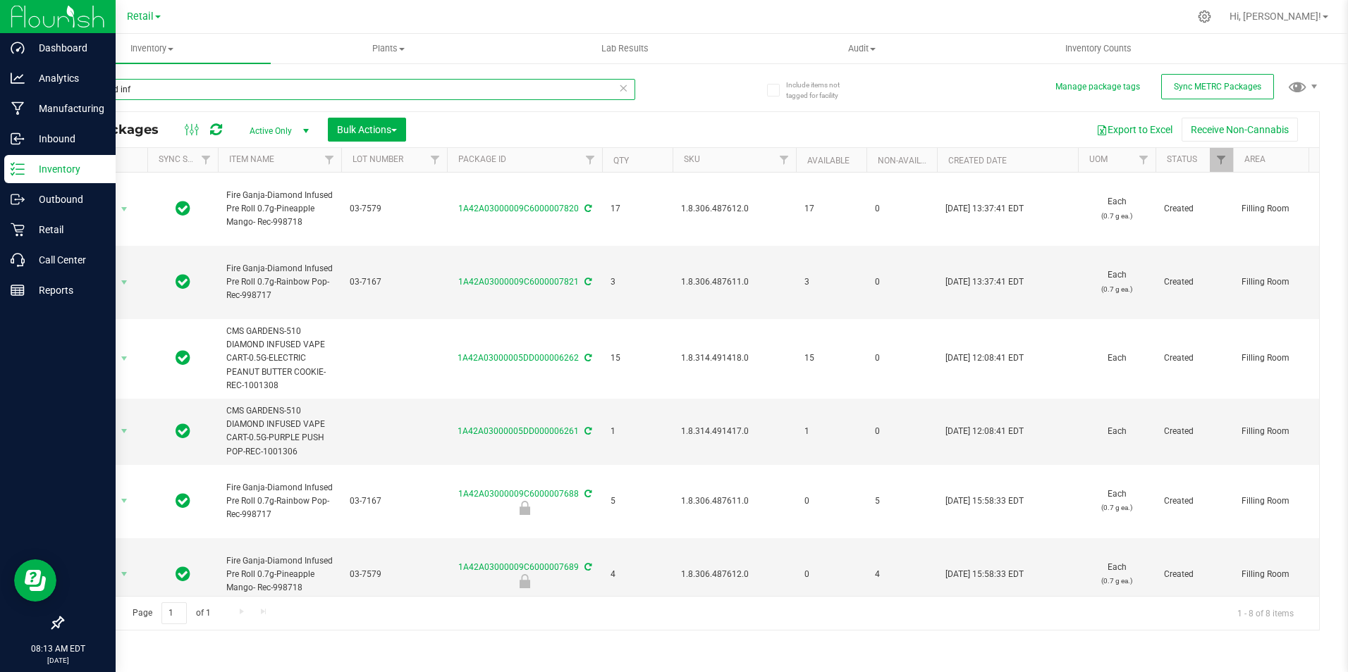
type input "diamond inf"
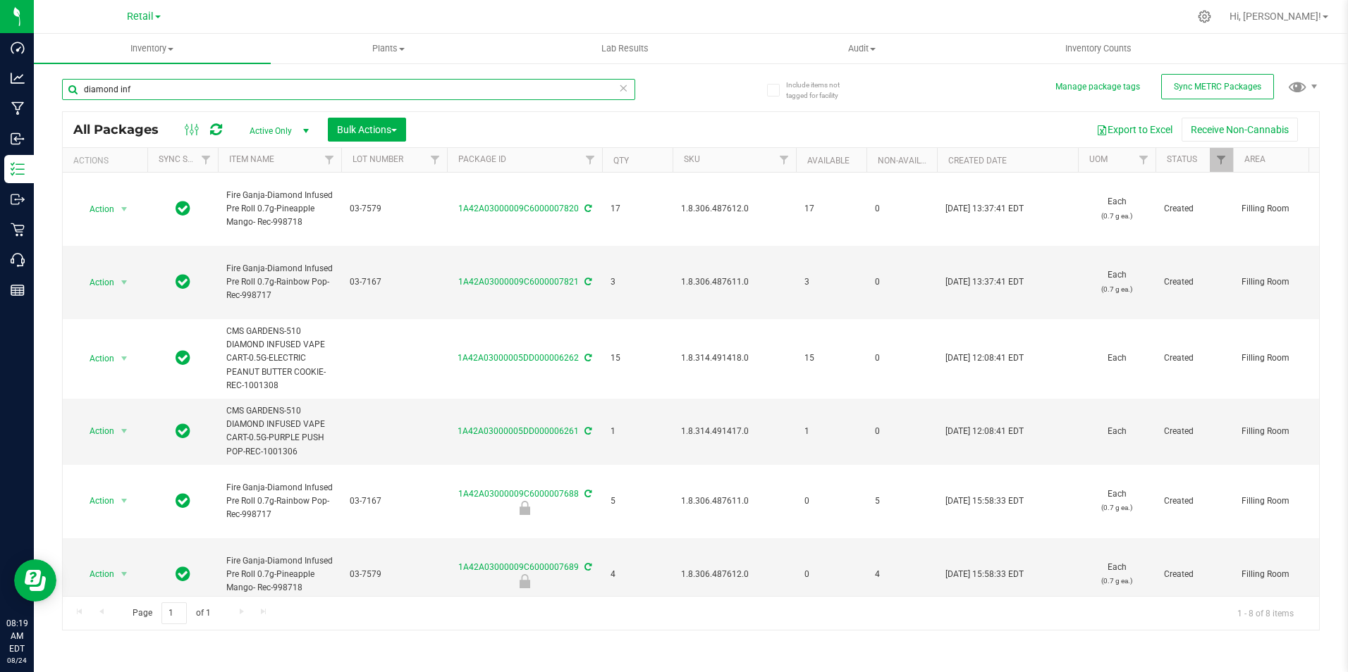
drag, startPoint x: 173, startPoint y: 87, endPoint x: 59, endPoint y: 63, distance: 116.8
click at [0, 74] on html "Dashboard Analytics Manufacturing Inbound Inventory Outbound Retail Call Center…" at bounding box center [674, 336] width 1348 height 672
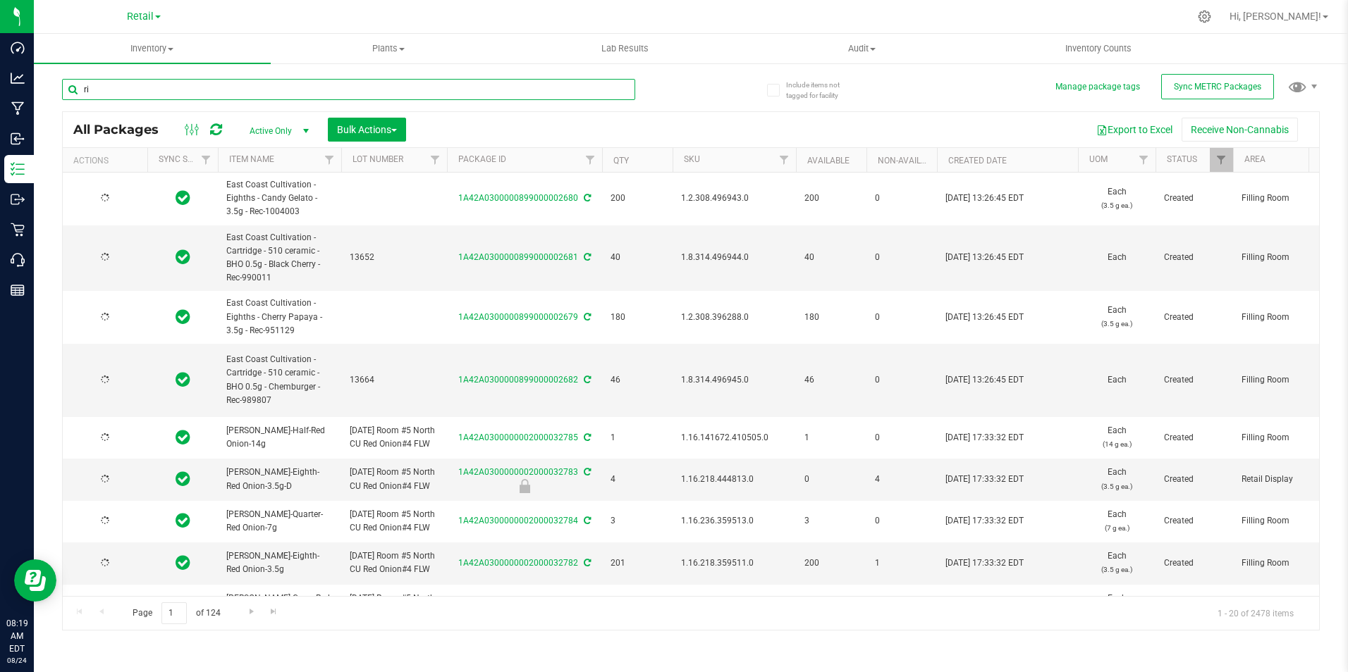
type input "r"
type input "ricc"
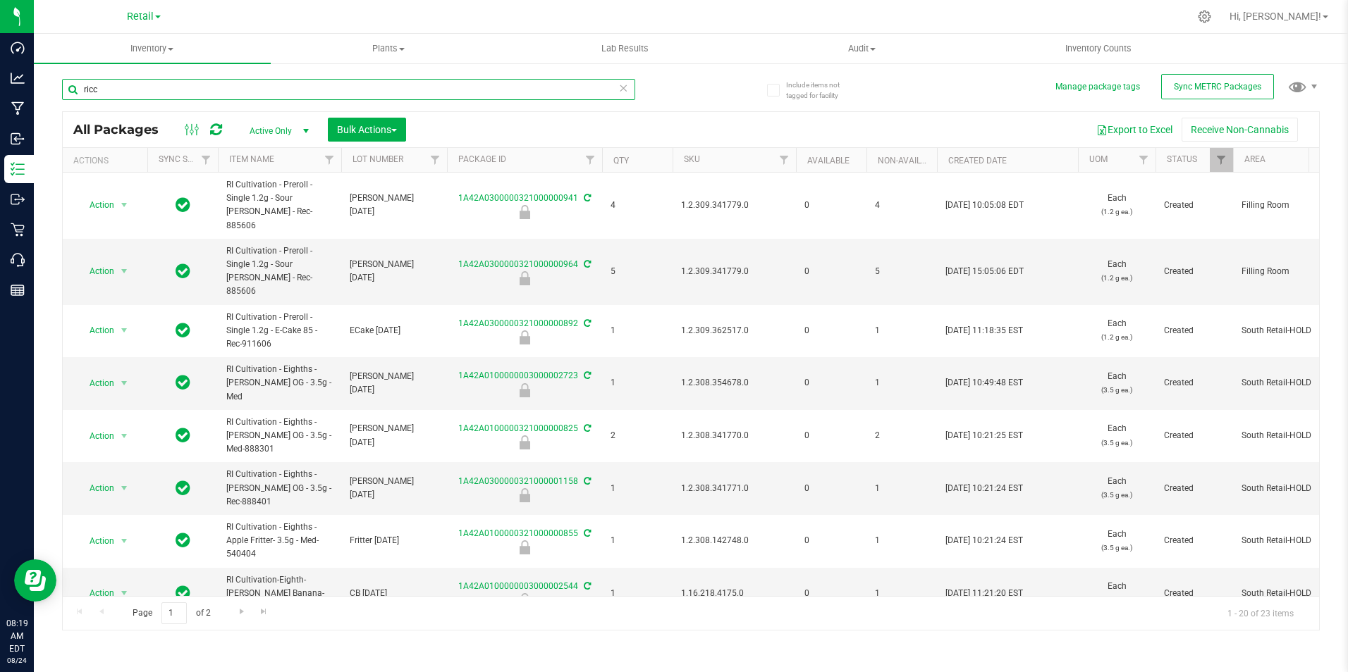
drag, startPoint x: 142, startPoint y: 94, endPoint x: -7, endPoint y: 78, distance: 150.2
click at [0, 78] on html "Dashboard Analytics Manufacturing Inbound Inventory Outbound Retail Call Center…" at bounding box center [674, 336] width 1348 height 672
type input "ri cult"
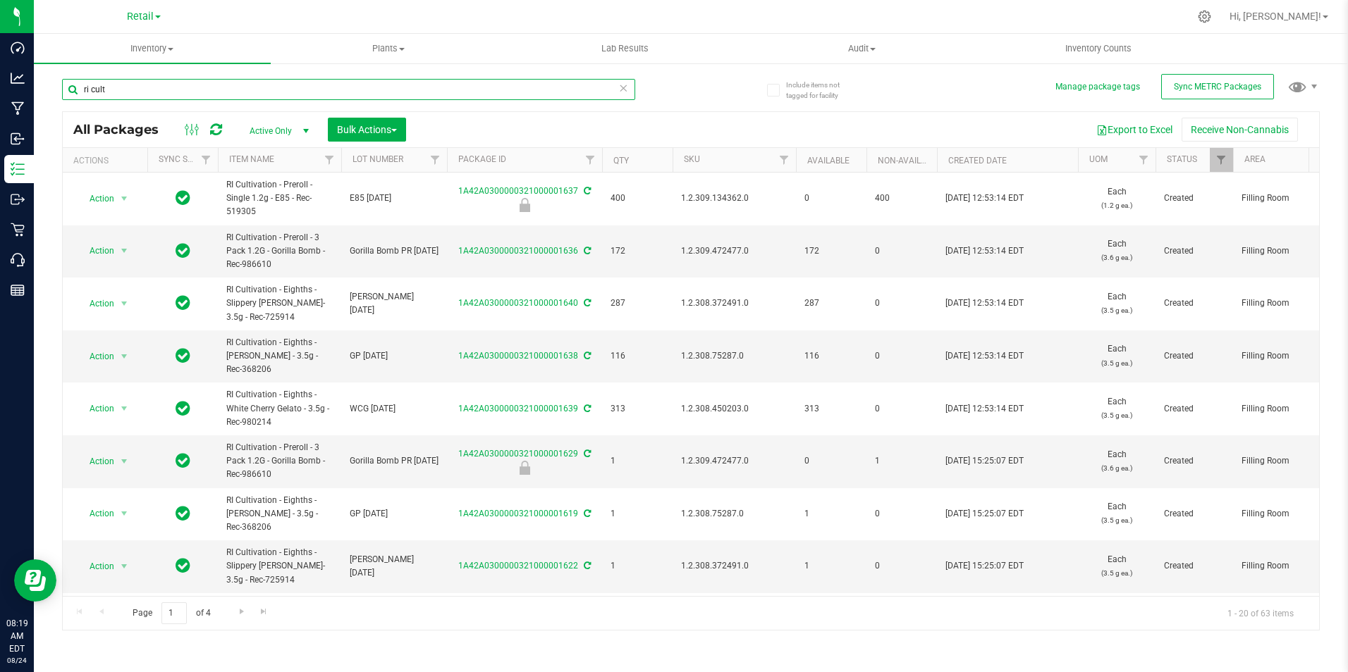
drag, startPoint x: 140, startPoint y: 86, endPoint x: -187, endPoint y: 78, distance: 326.4
click at [0, 78] on html "Dashboard Analytics Manufacturing Inbound Inventory Outbound Retail Call Center…" at bounding box center [674, 336] width 1348 height 672
